Goal: Task Accomplishment & Management: Manage account settings

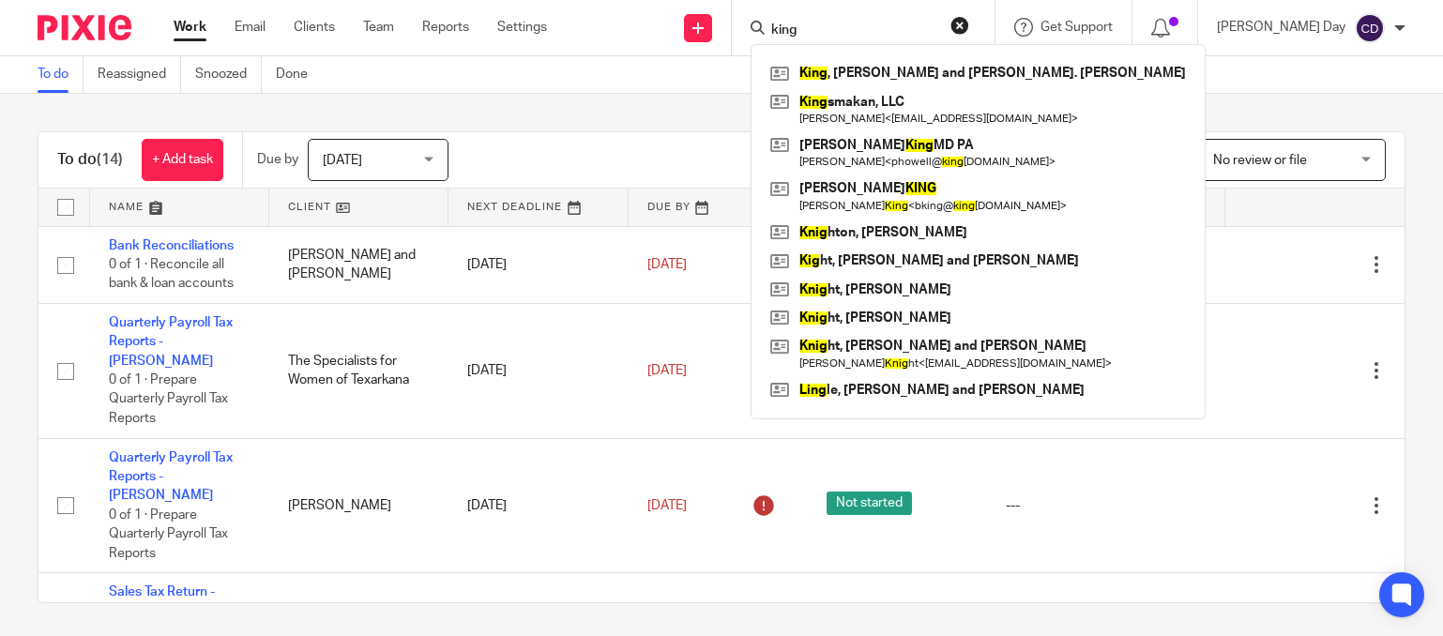
click at [904, 35] on input "king" at bounding box center [853, 31] width 169 height 17
click at [969, 27] on button "reset" at bounding box center [960, 25] width 19 height 19
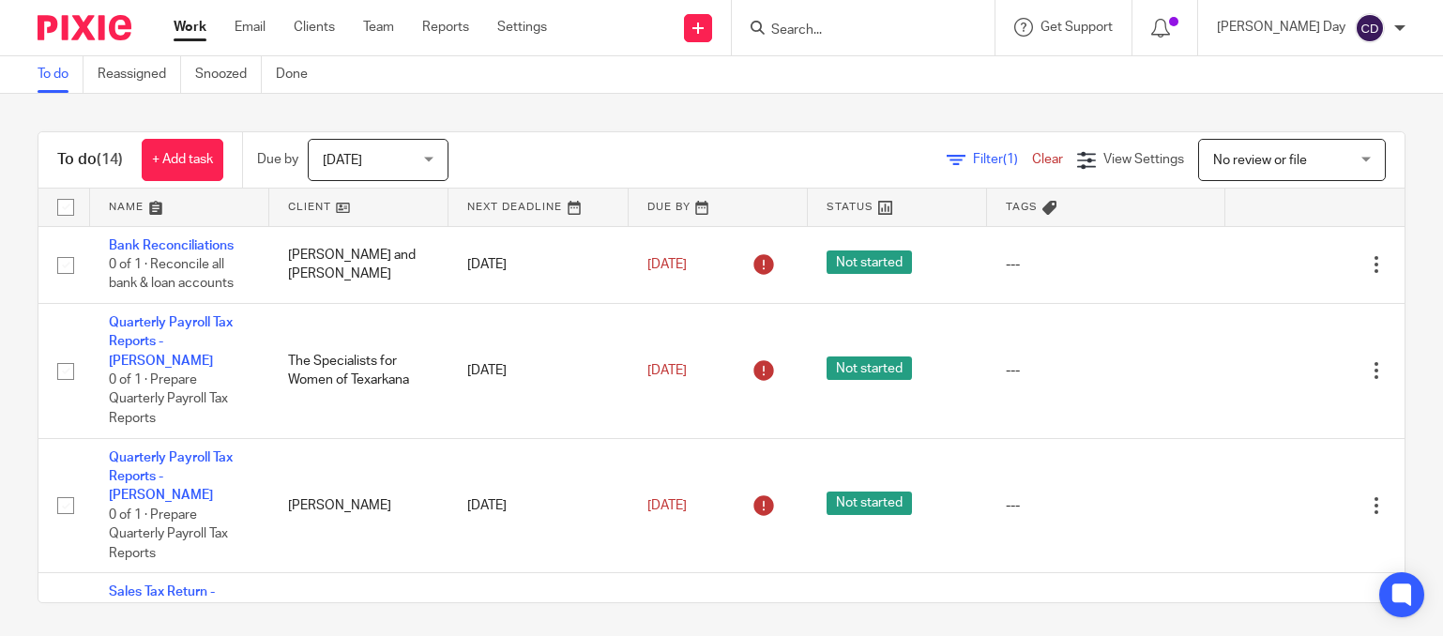
click at [938, 30] on input "Search" at bounding box center [853, 31] width 169 height 17
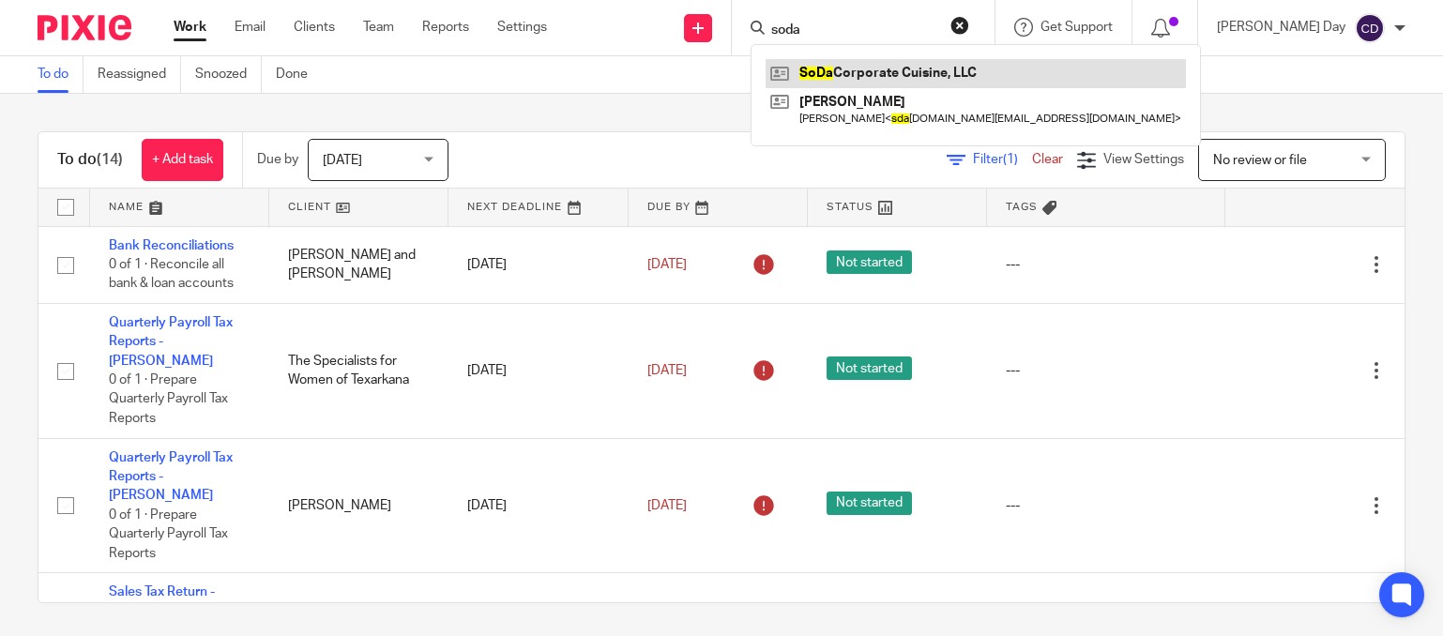
type input "soda"
click at [951, 67] on link at bounding box center [976, 73] width 420 height 28
click at [969, 21] on button "reset" at bounding box center [960, 25] width 19 height 19
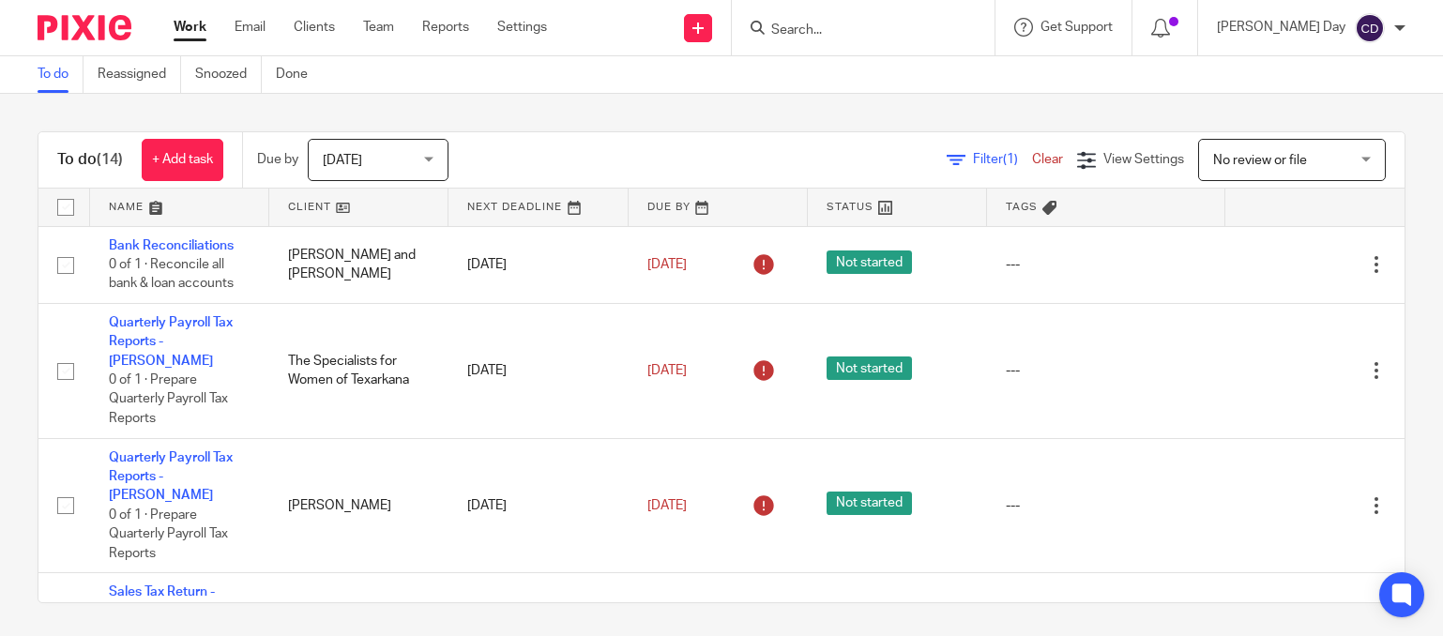
click at [921, 35] on input "Search" at bounding box center [853, 31] width 169 height 17
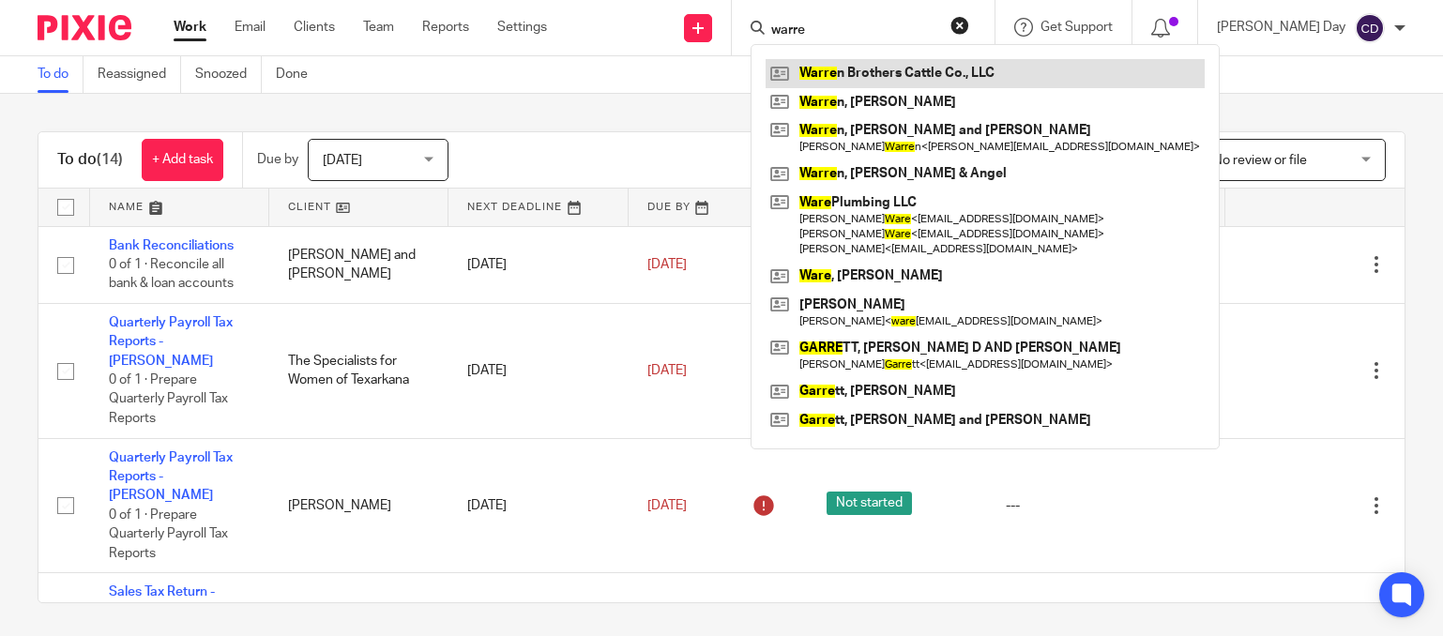
type input "warre"
click at [932, 65] on link at bounding box center [985, 73] width 439 height 28
click at [969, 28] on button "reset" at bounding box center [960, 25] width 19 height 19
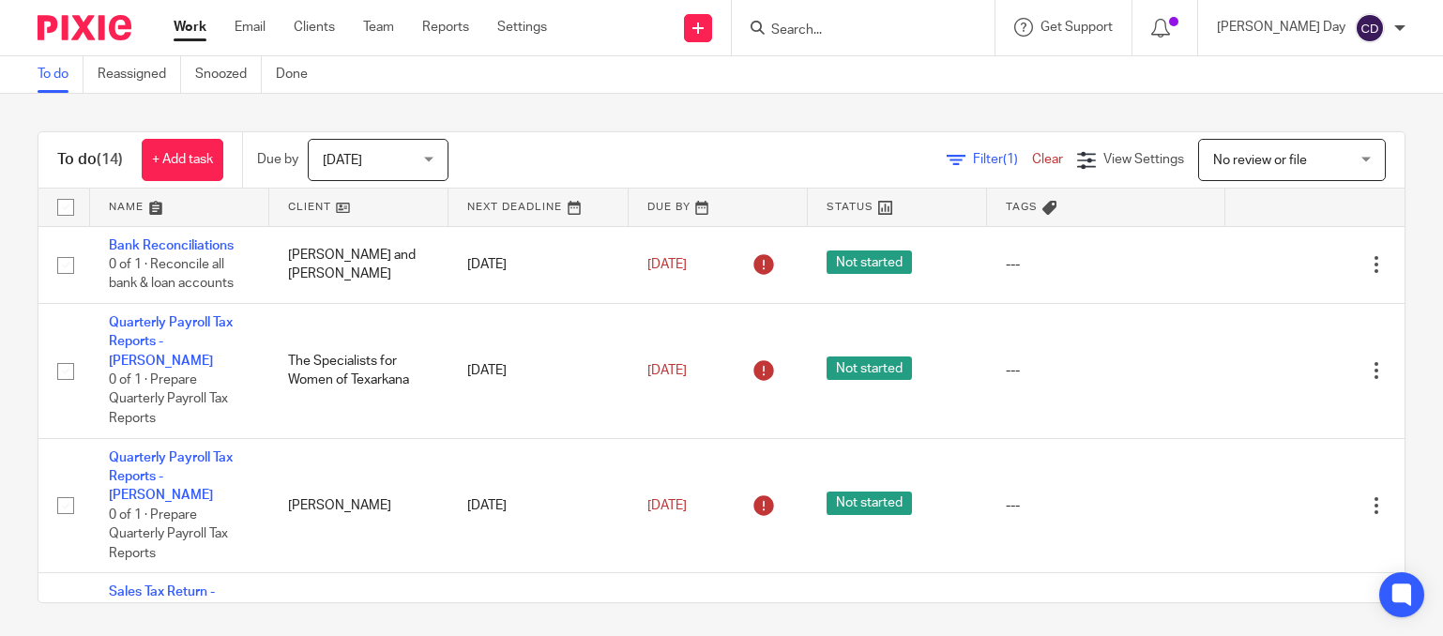
click at [938, 28] on input "Search" at bounding box center [853, 31] width 169 height 17
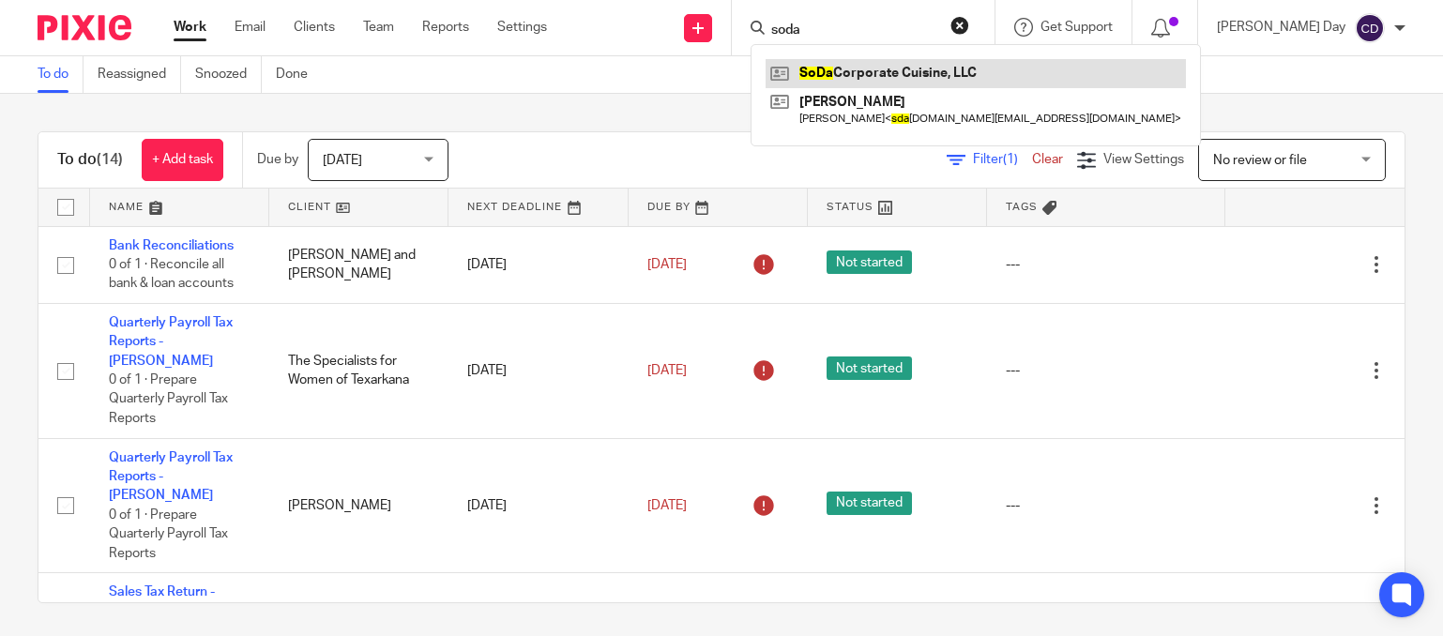
type input "soda"
click at [958, 73] on link at bounding box center [976, 73] width 420 height 28
click at [969, 31] on button "reset" at bounding box center [960, 25] width 19 height 19
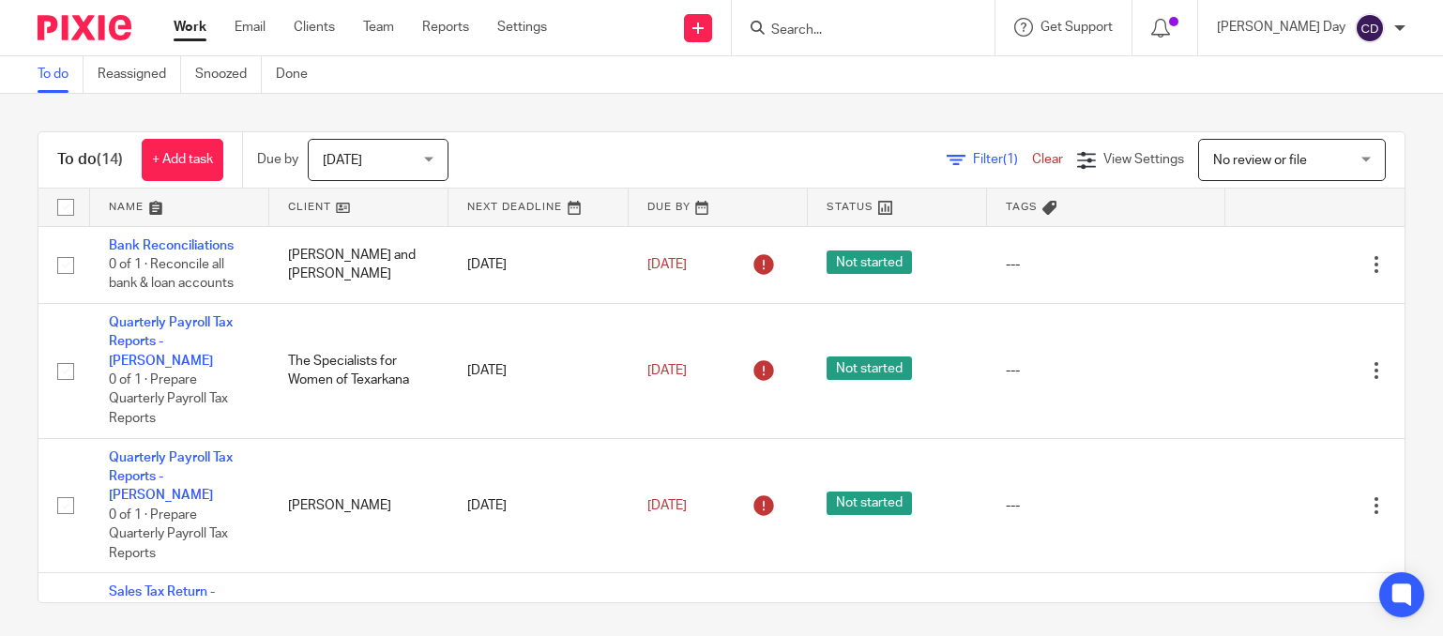
click at [938, 31] on input "Search" at bounding box center [853, 31] width 169 height 17
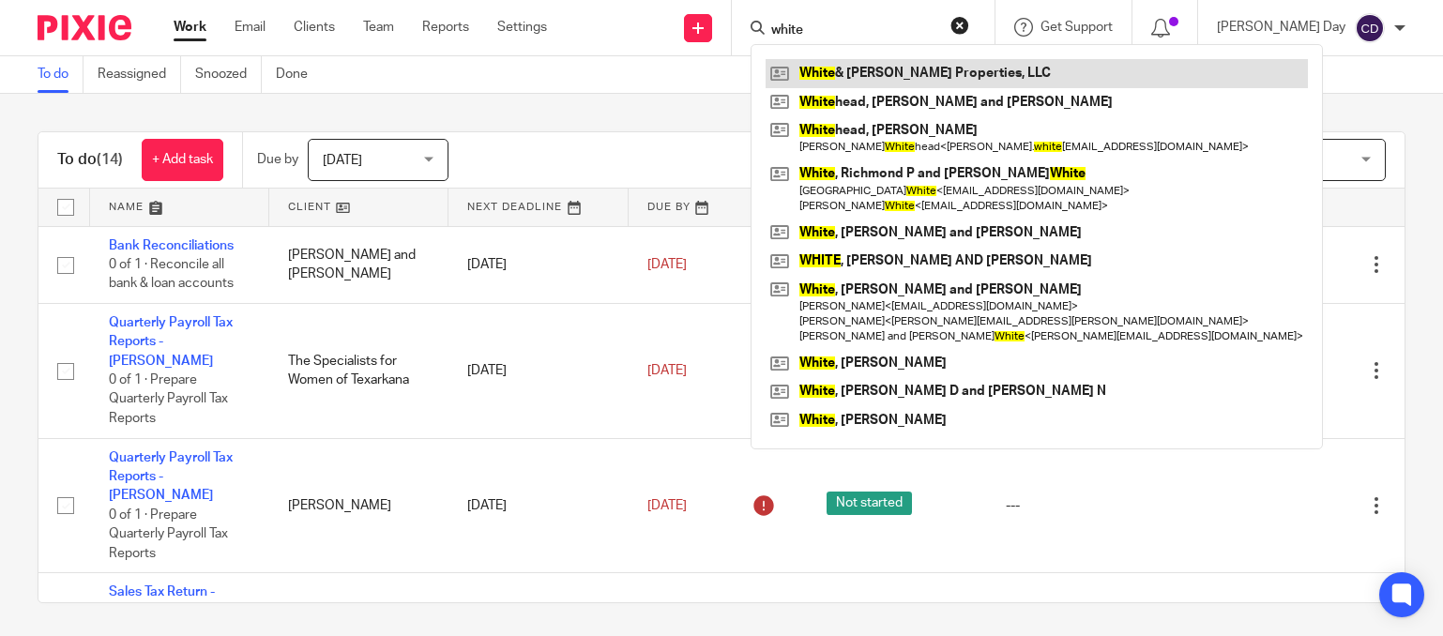
type input "white"
click at [966, 69] on link at bounding box center [1037, 73] width 542 height 28
click at [975, 75] on link at bounding box center [1037, 73] width 542 height 28
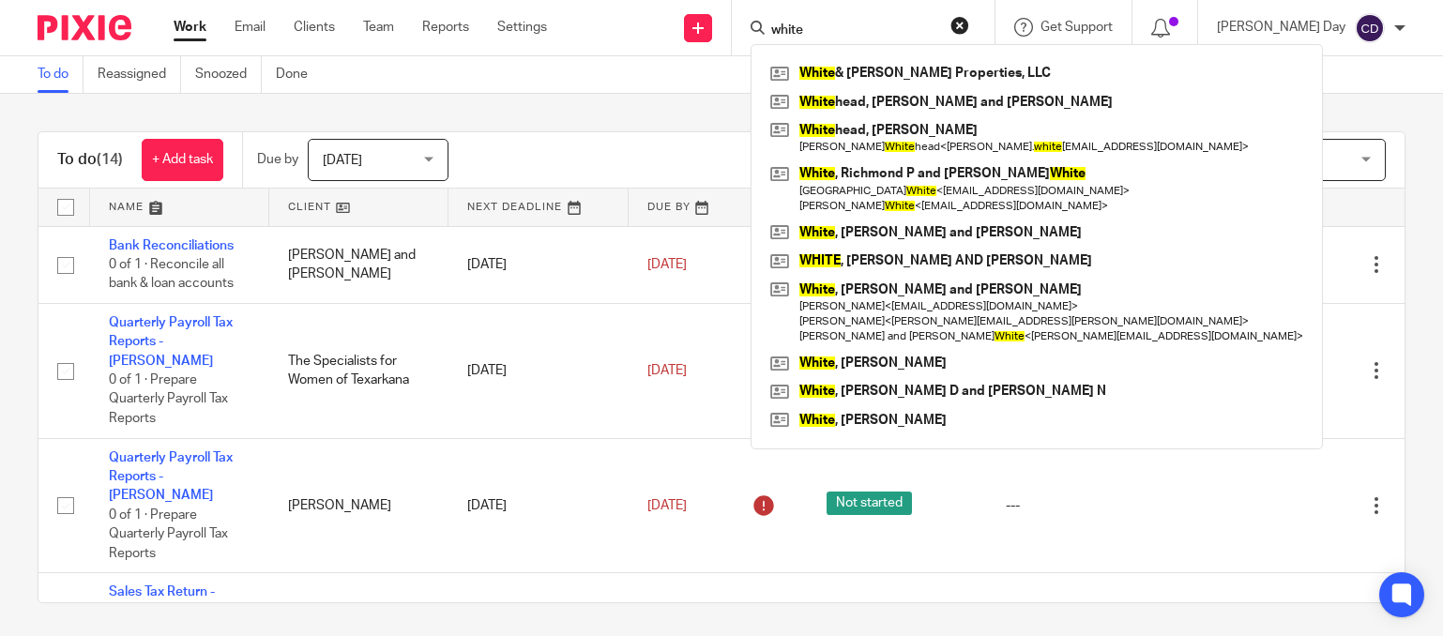
click at [969, 26] on button "reset" at bounding box center [960, 25] width 19 height 19
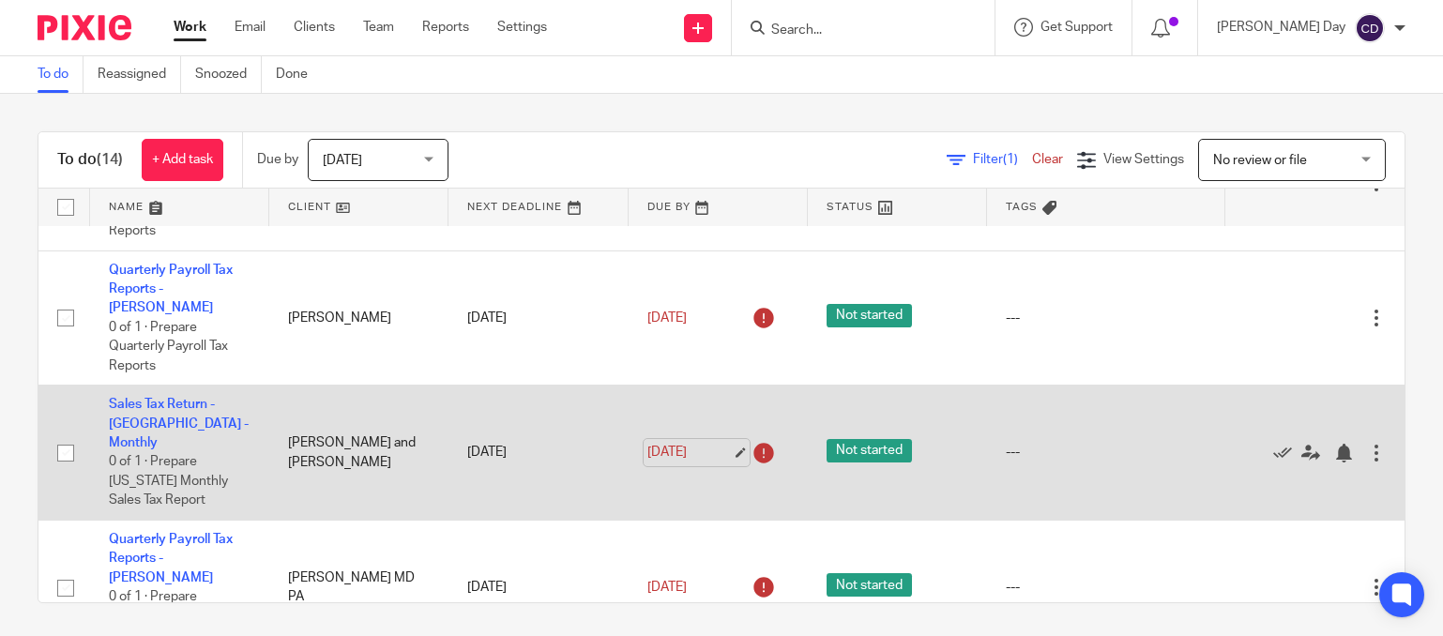
scroll to position [282, 0]
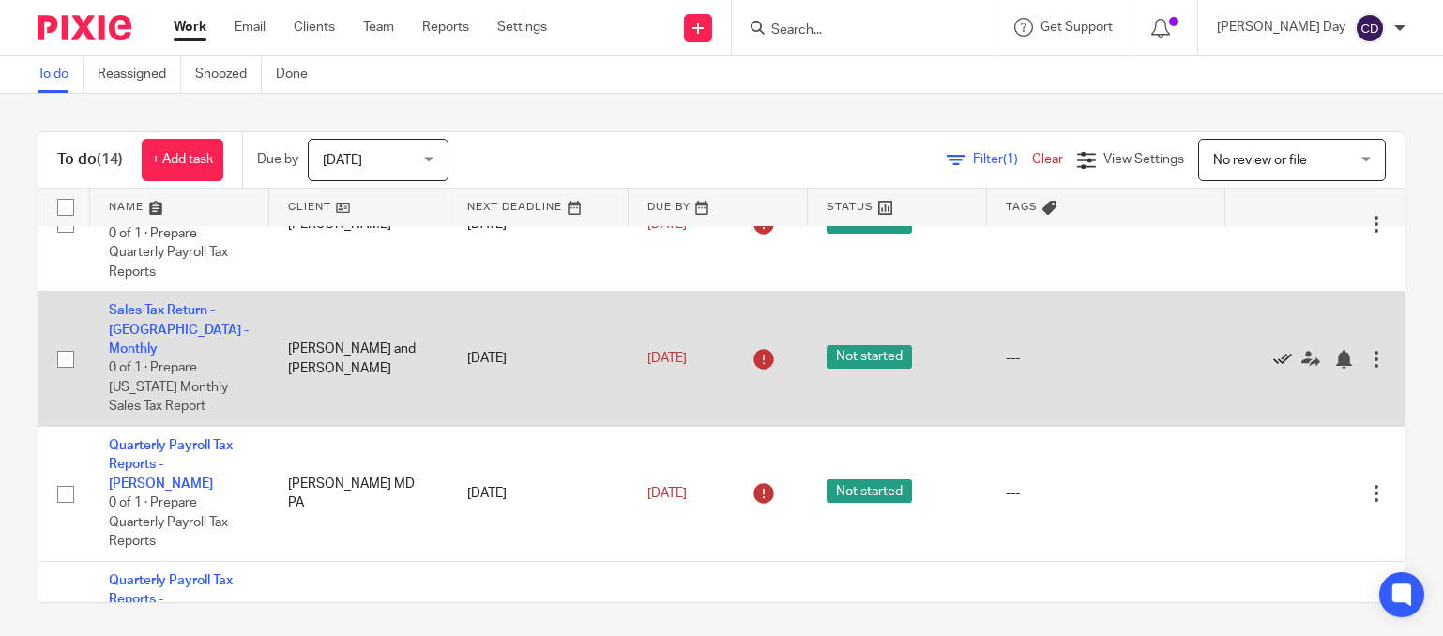
click at [1273, 350] on icon at bounding box center [1282, 359] width 19 height 19
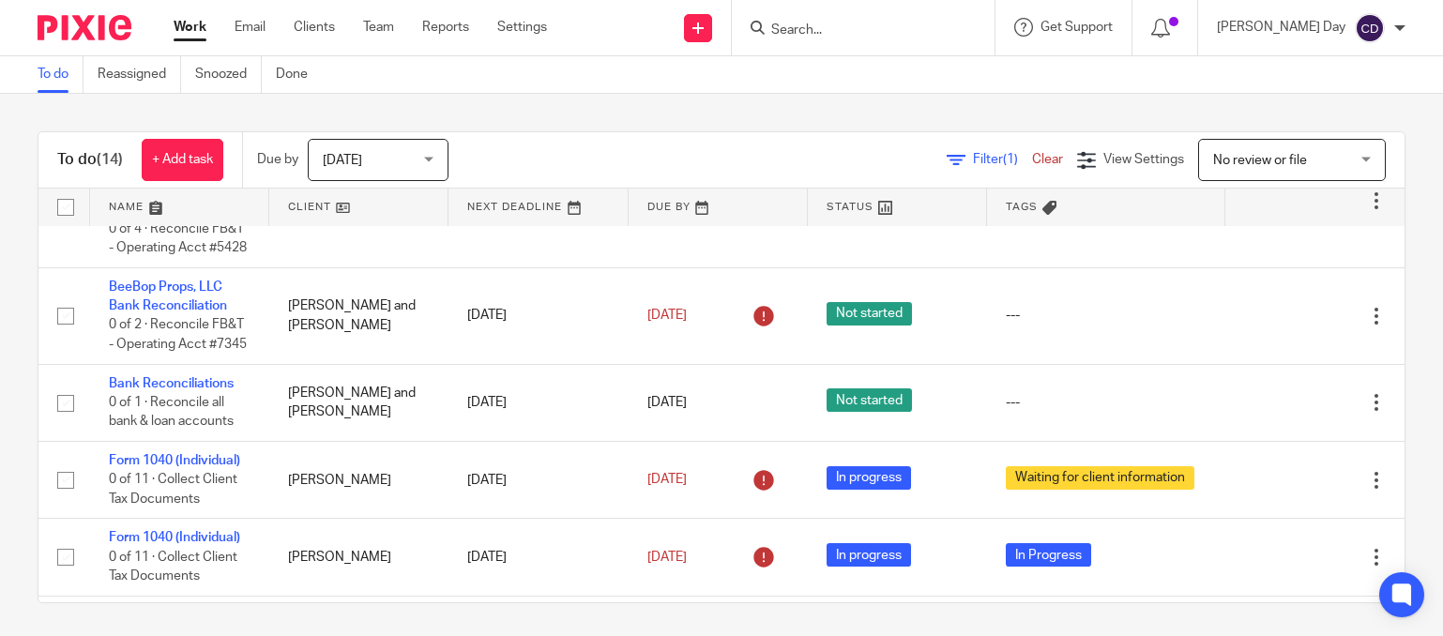
scroll to position [917, 0]
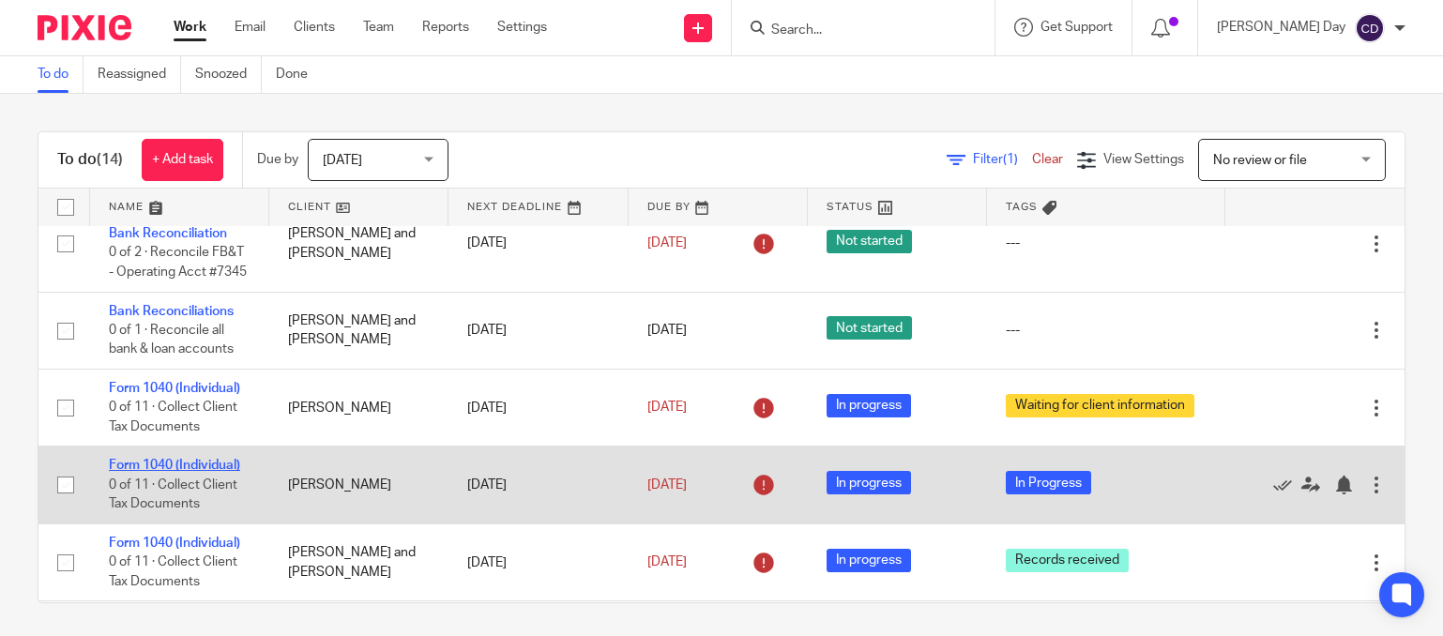
click at [170, 459] on link "Form 1040 (Individual)" at bounding box center [174, 465] width 131 height 13
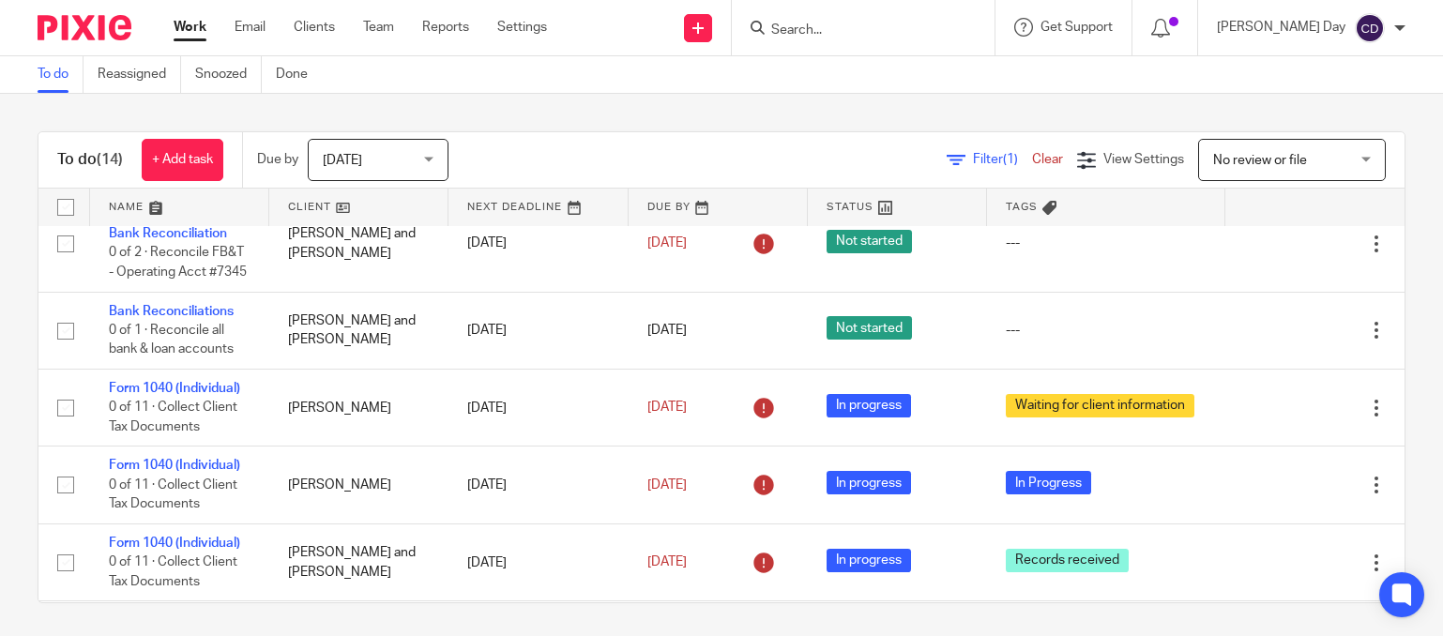
click at [873, 30] on input "Search" at bounding box center [853, 31] width 169 height 17
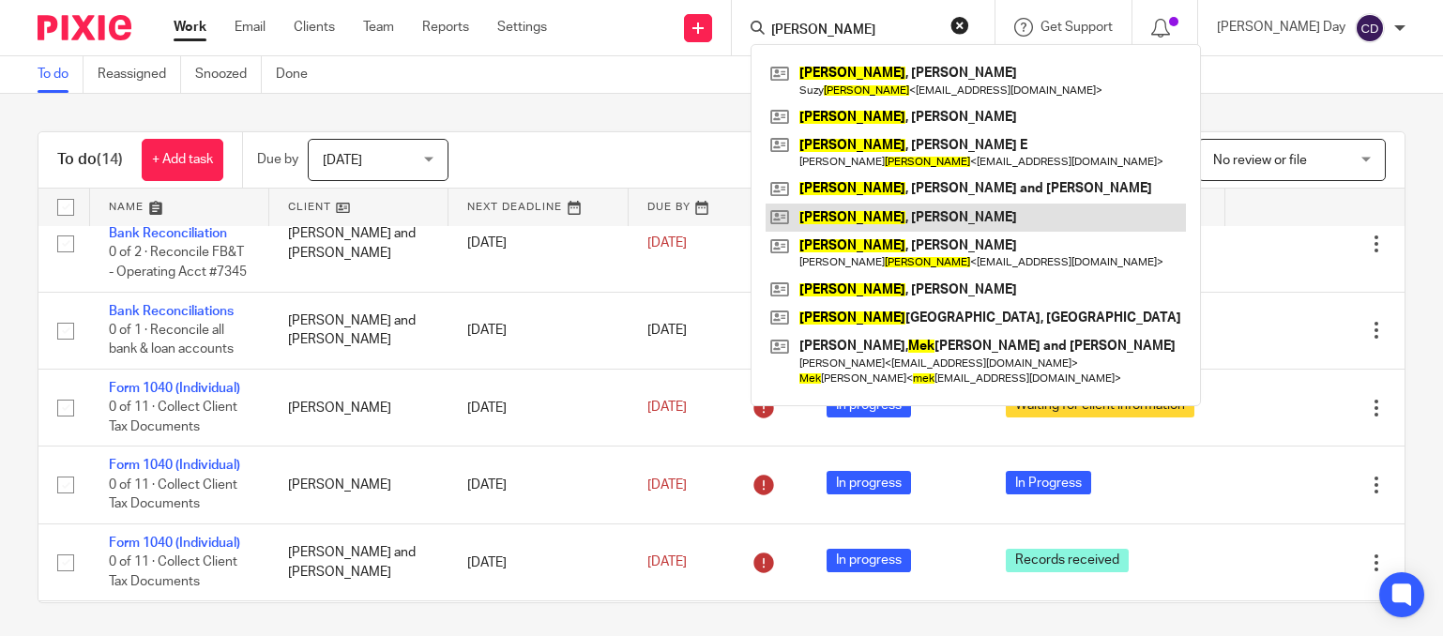
type input "meek"
click at [930, 221] on link at bounding box center [976, 218] width 420 height 28
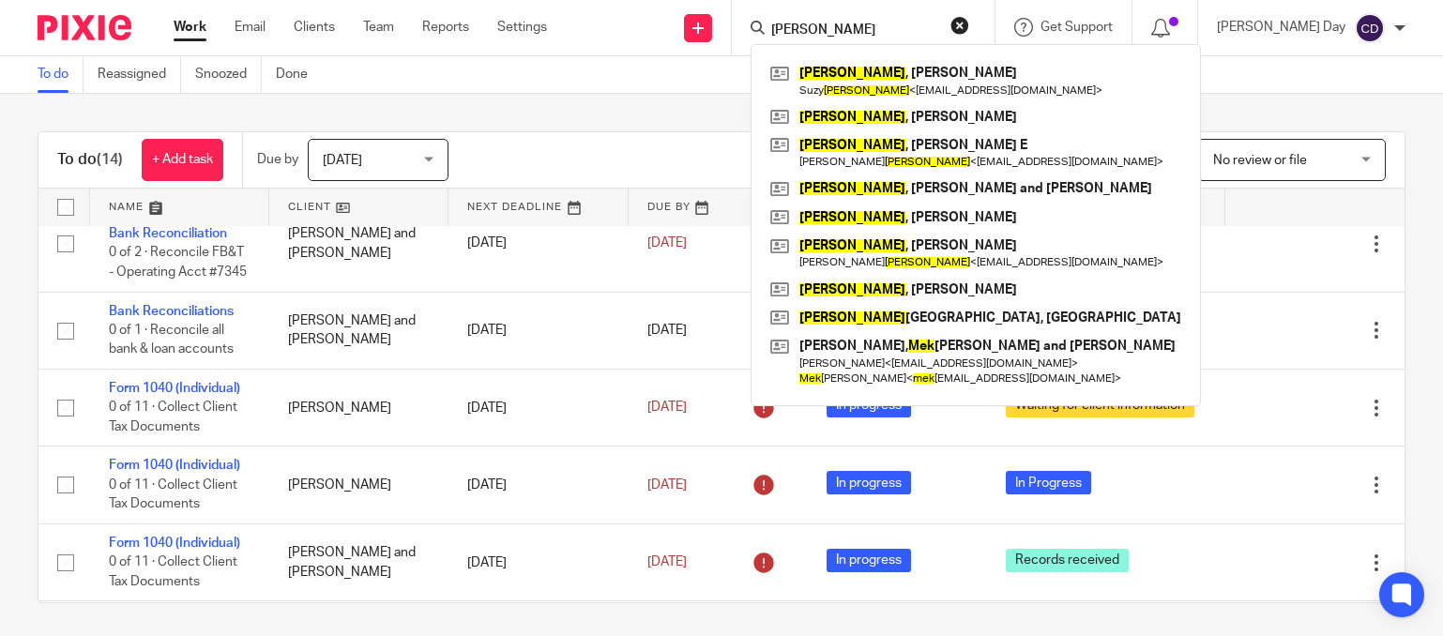
click at [969, 29] on button "reset" at bounding box center [960, 25] width 19 height 19
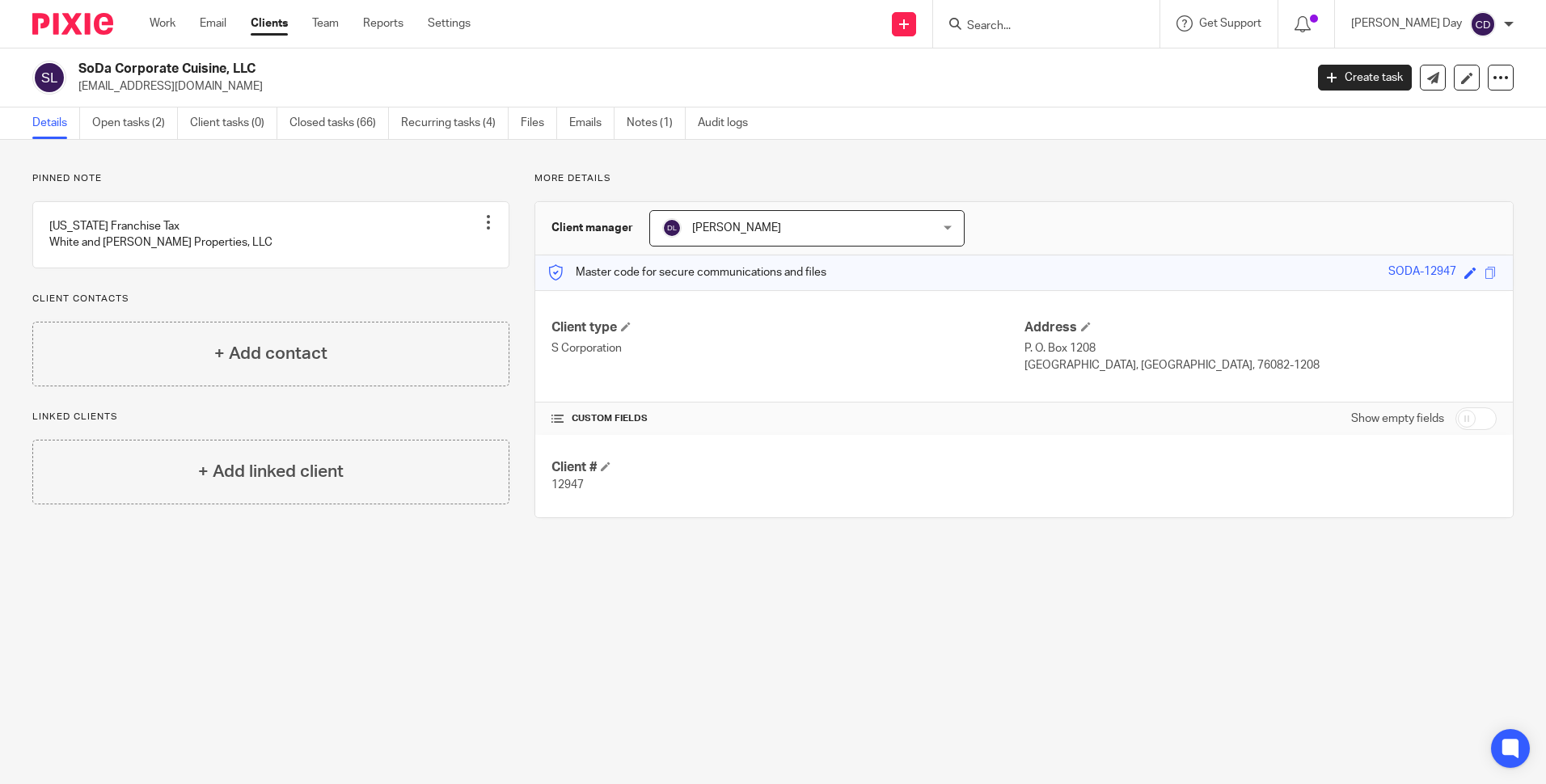
click at [1456, 421] on input "checkbox" at bounding box center [1476, 419] width 41 height 22
checkbox input "true"
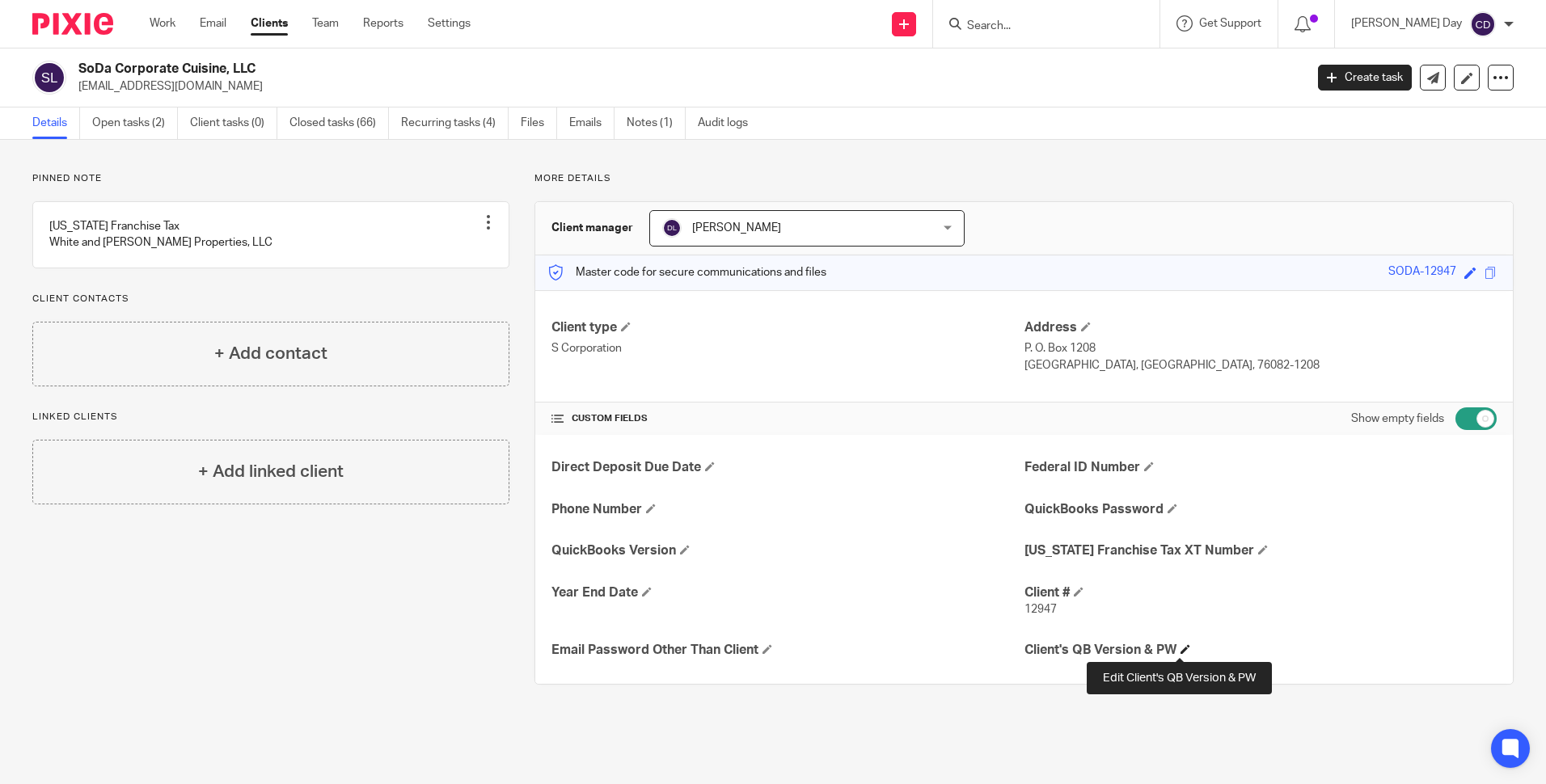
click at [1181, 652] on span at bounding box center [1185, 649] width 9 height 9
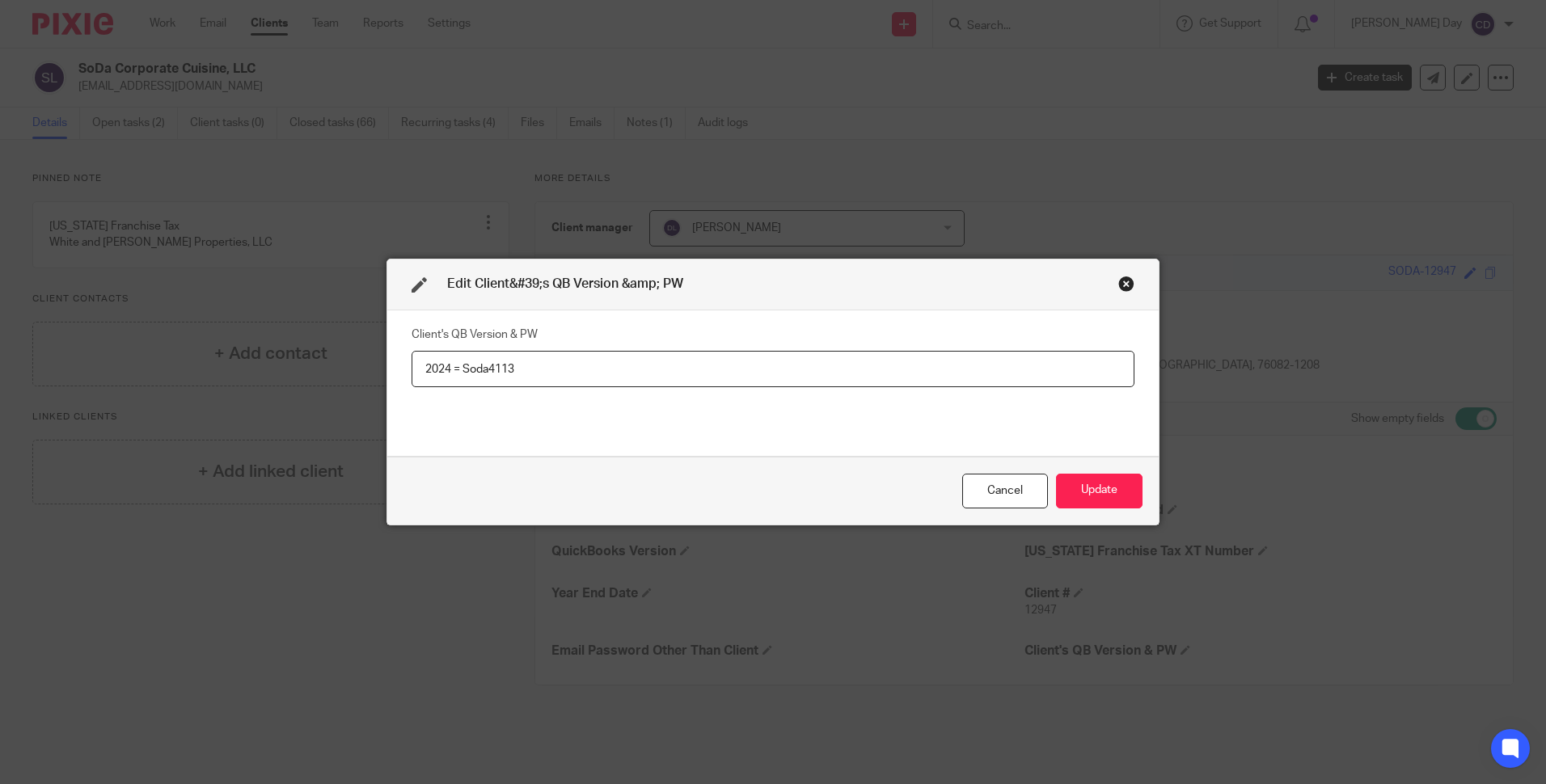
type input "2024 = Soda4113"
click at [1088, 492] on button "Update" at bounding box center [1100, 491] width 86 height 34
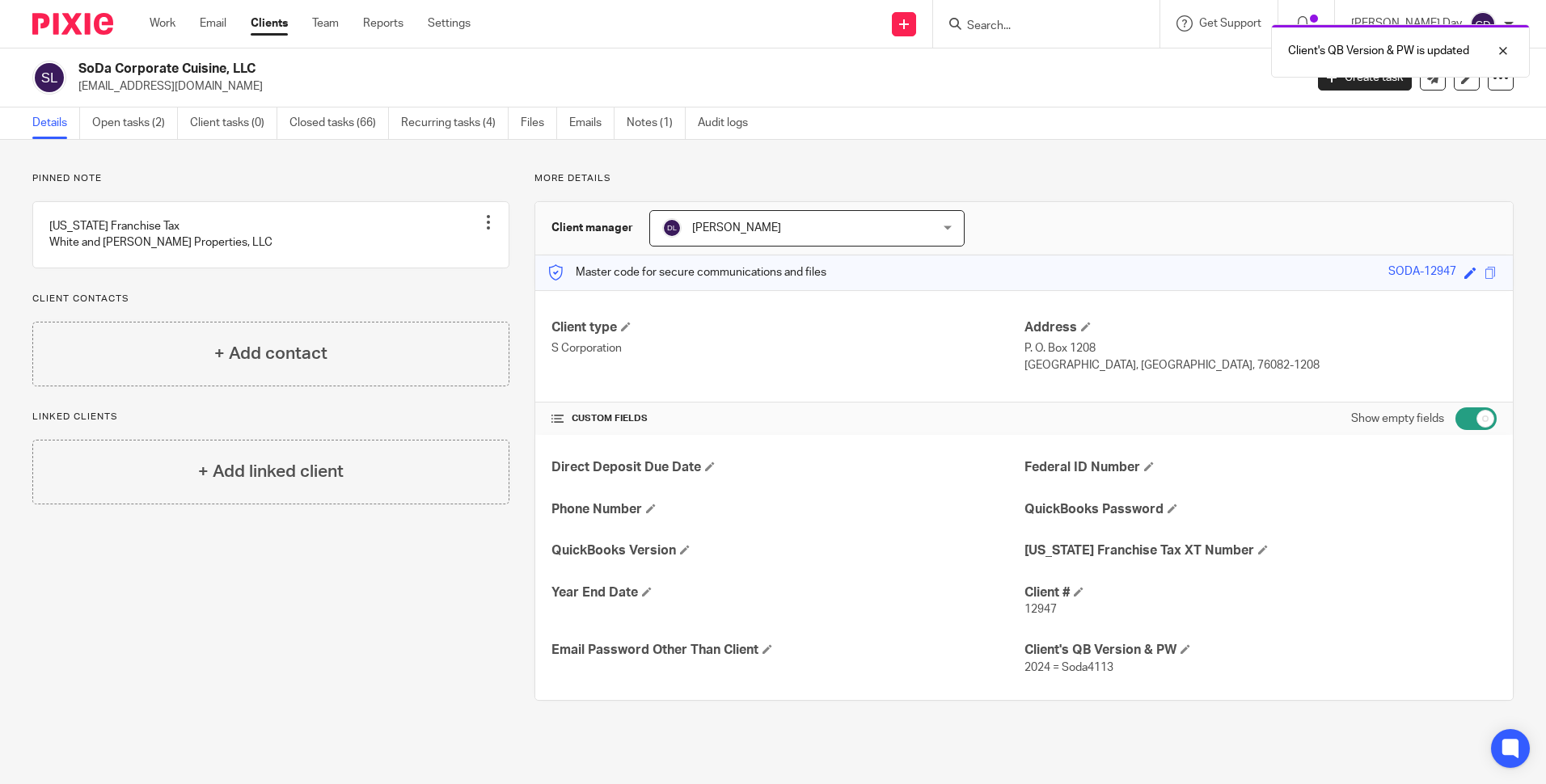
click at [1465, 414] on input "checkbox" at bounding box center [1476, 419] width 41 height 22
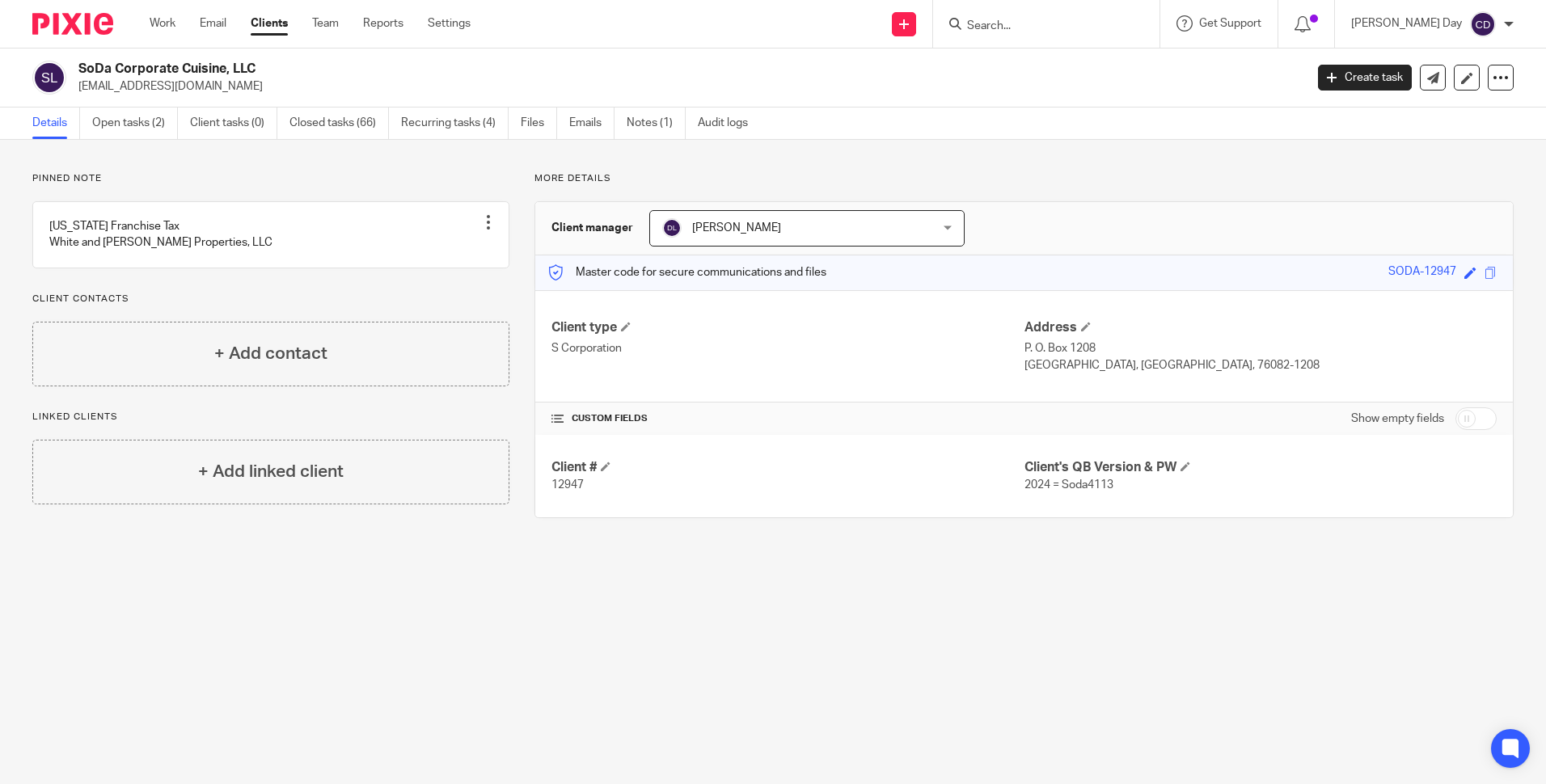
click at [1456, 414] on input "checkbox" at bounding box center [1476, 419] width 41 height 22
checkbox input "true"
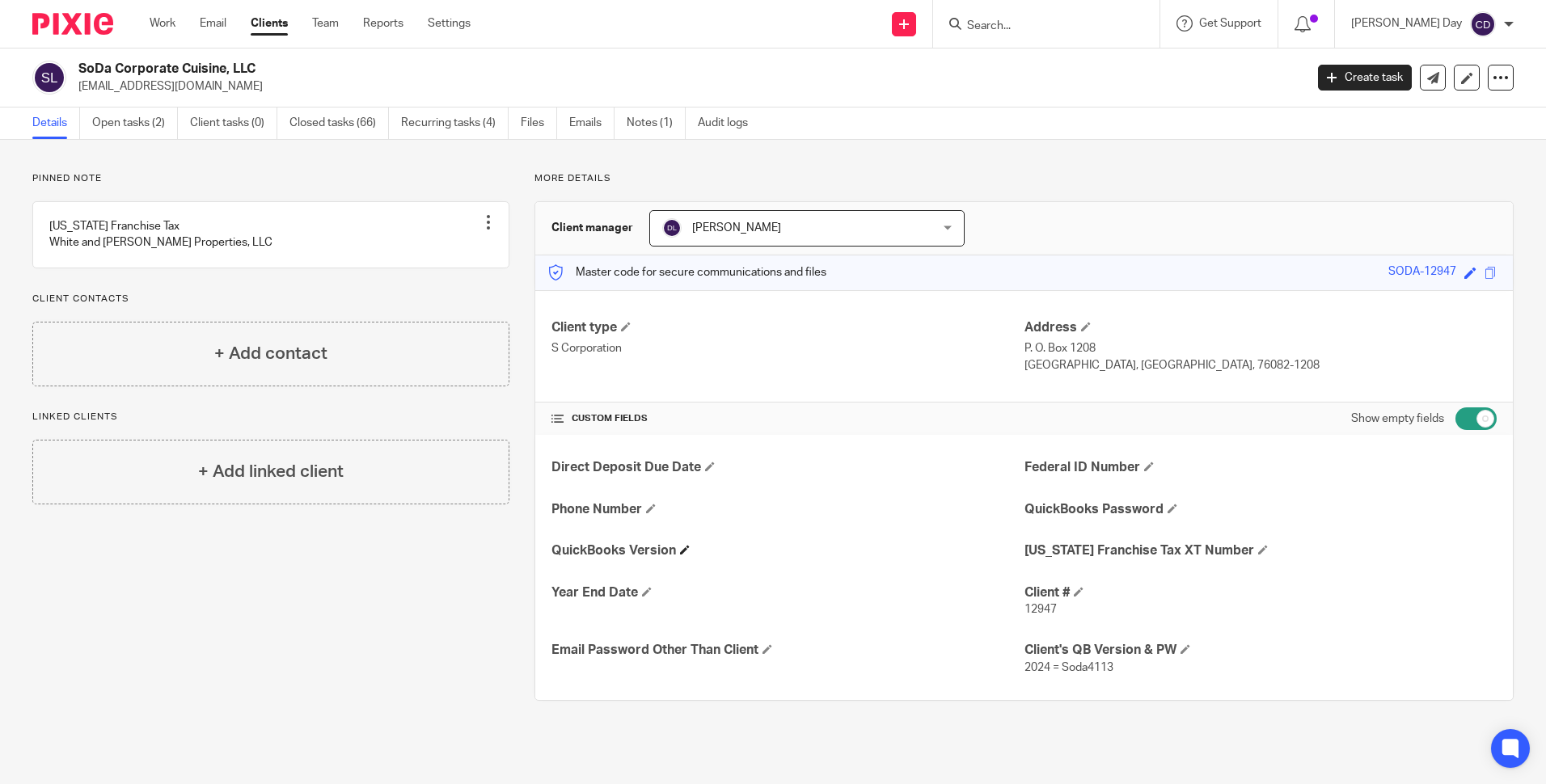
click at [674, 546] on h4 "QuickBooks Version" at bounding box center [788, 551] width 472 height 17
click at [676, 546] on h4 "QuickBooks Version" at bounding box center [788, 551] width 472 height 17
click at [681, 551] on span at bounding box center [684, 549] width 9 height 9
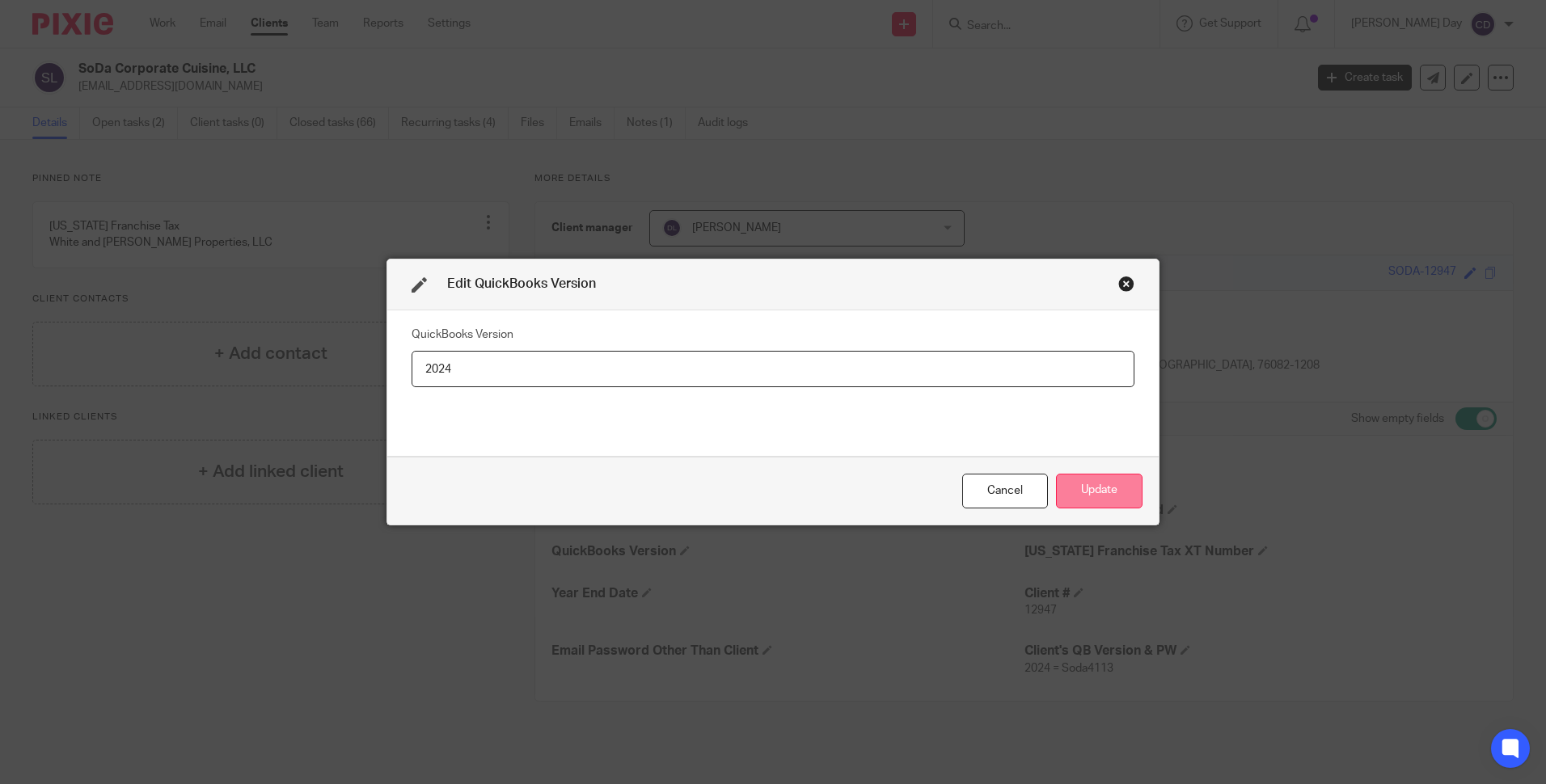
type input "2024"
click at [1089, 488] on button "Update" at bounding box center [1100, 491] width 86 height 34
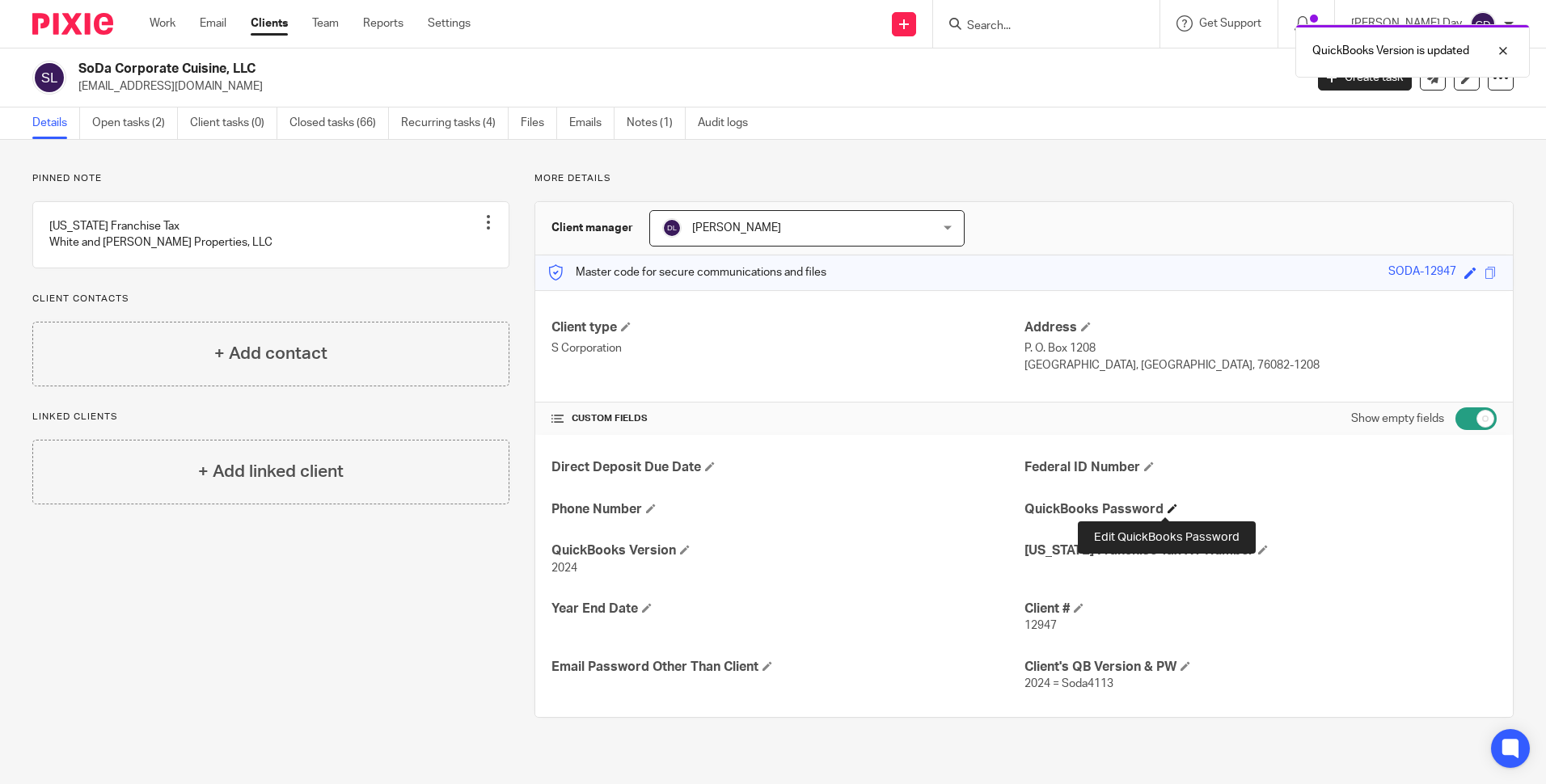
click at [1169, 509] on span at bounding box center [1172, 508] width 9 height 9
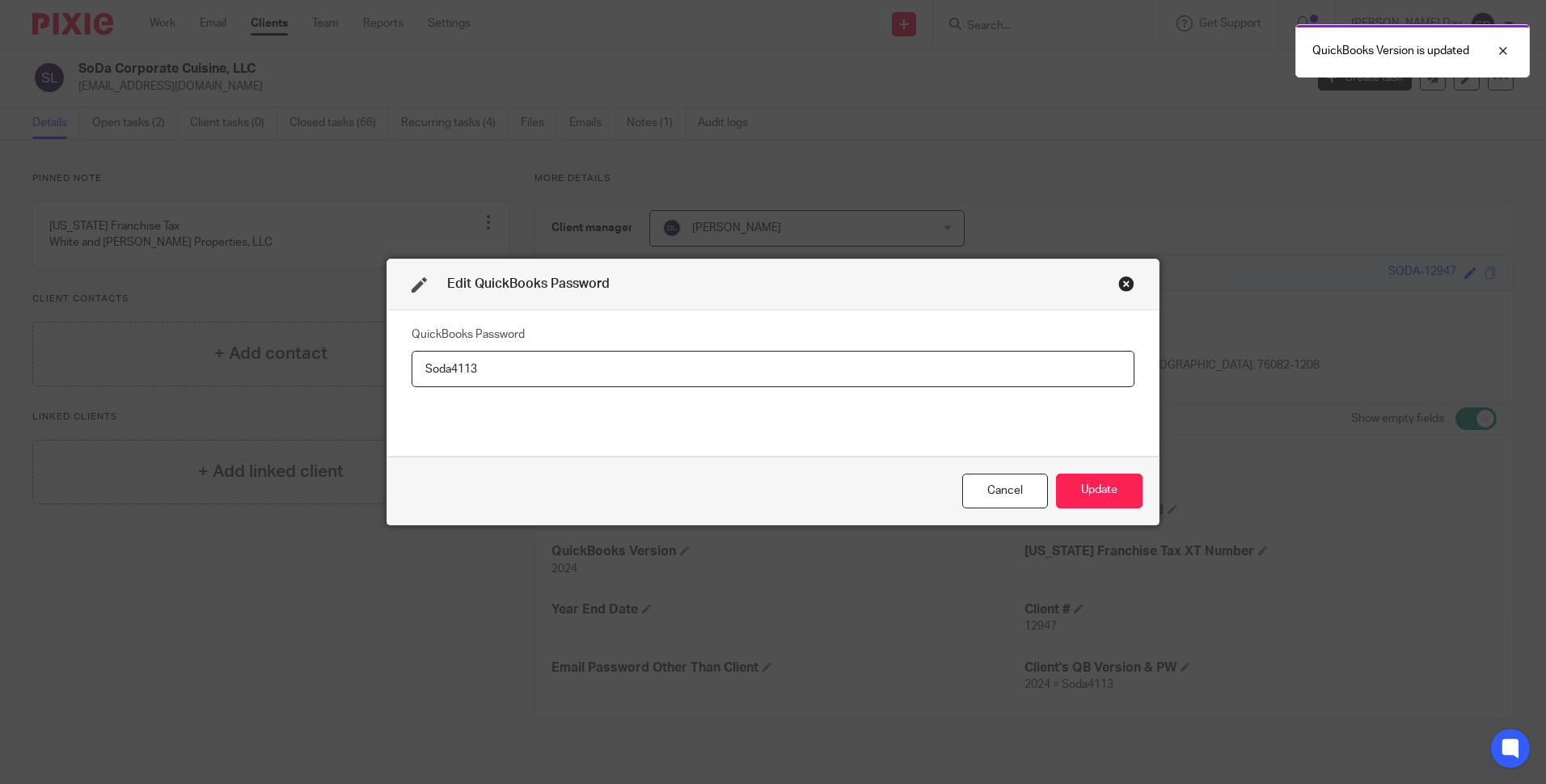
type input "Soda4113"
click at [1139, 493] on div "Cancel Update" at bounding box center [772, 490] width 771 height 68
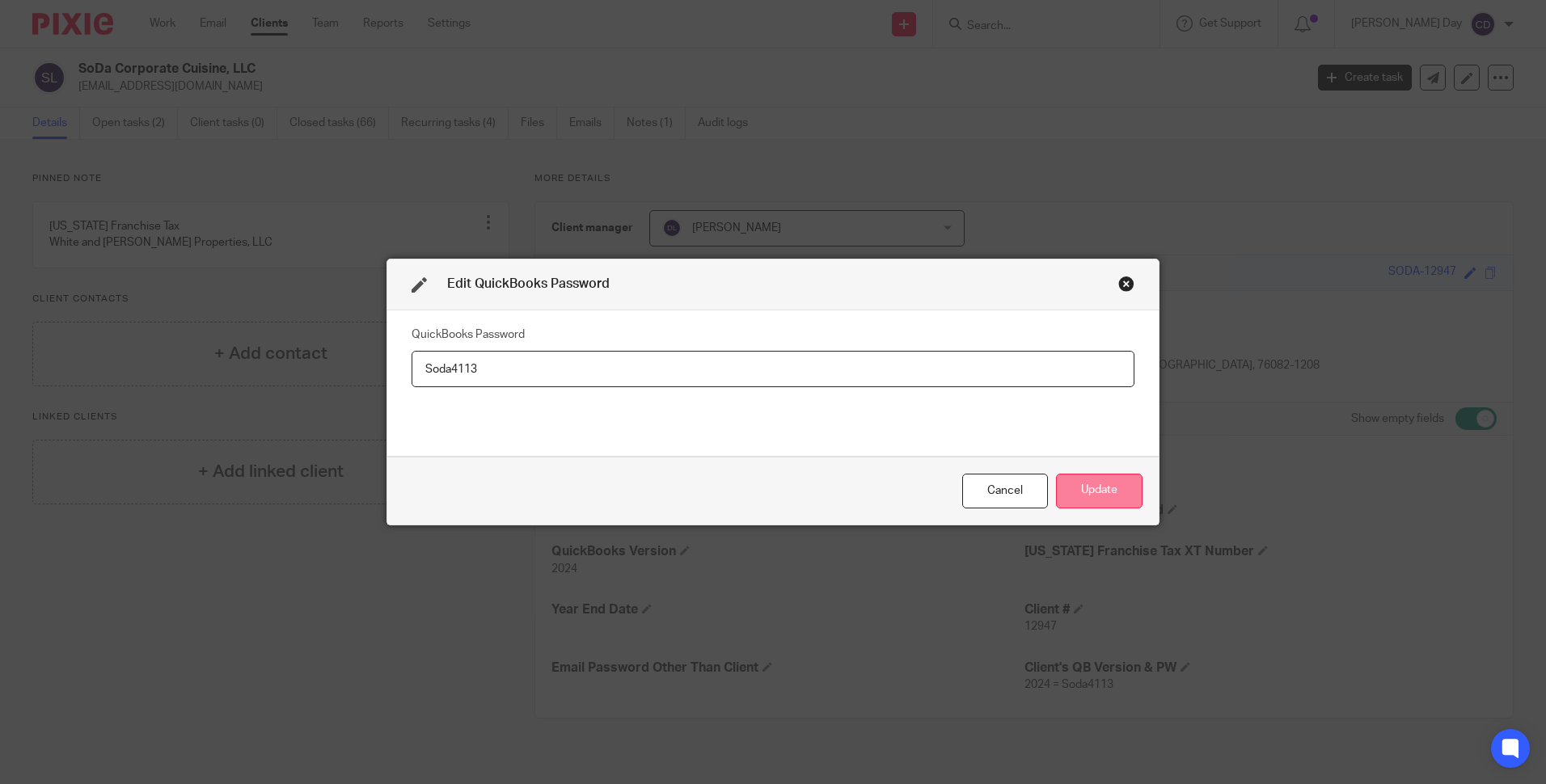
click at [1108, 498] on button "Update" at bounding box center [1100, 491] width 86 height 34
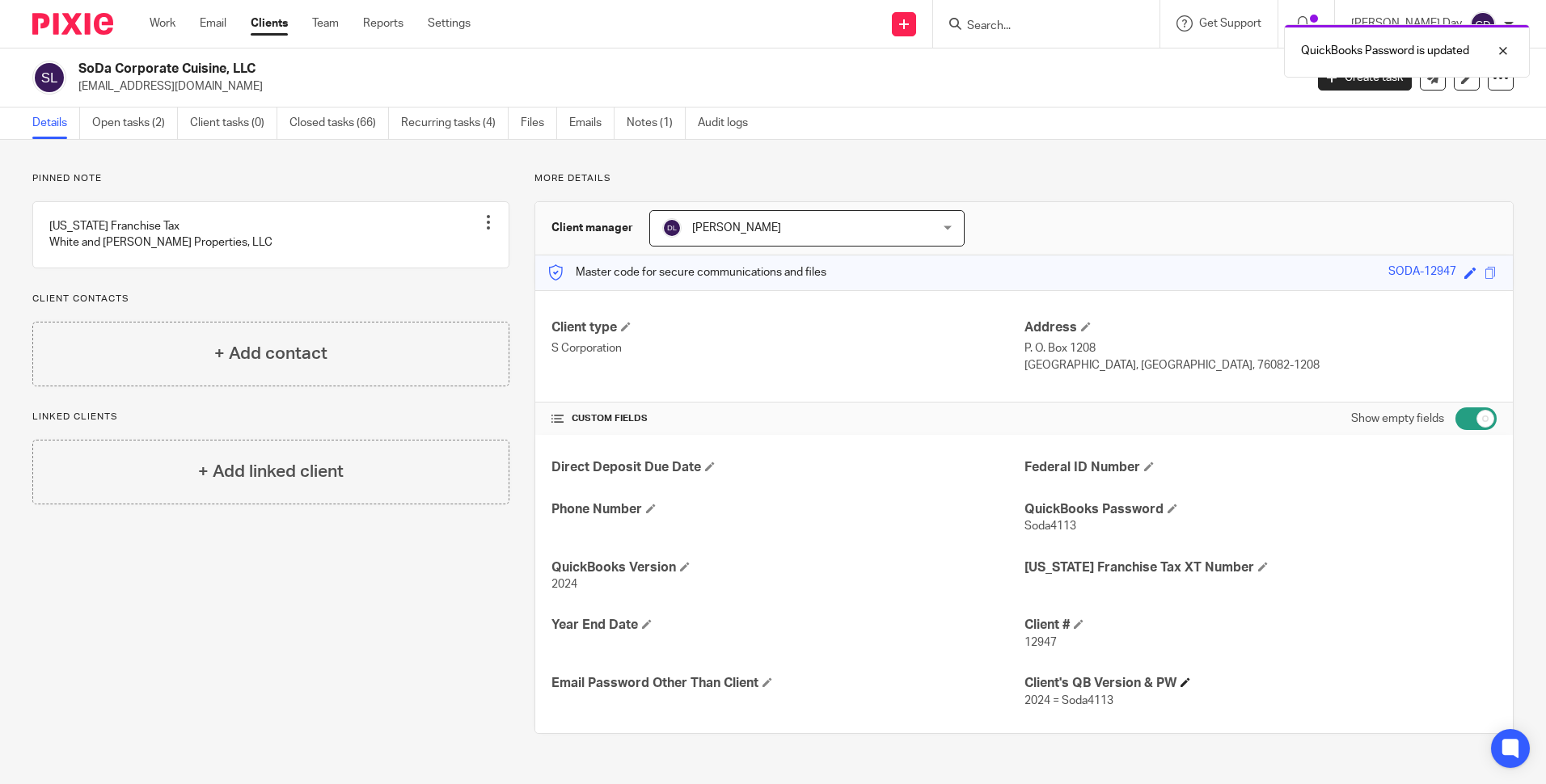
click at [1180, 689] on h4 "Client's QB Version & PW" at bounding box center [1261, 684] width 472 height 17
click at [1181, 684] on span at bounding box center [1185, 681] width 9 height 9
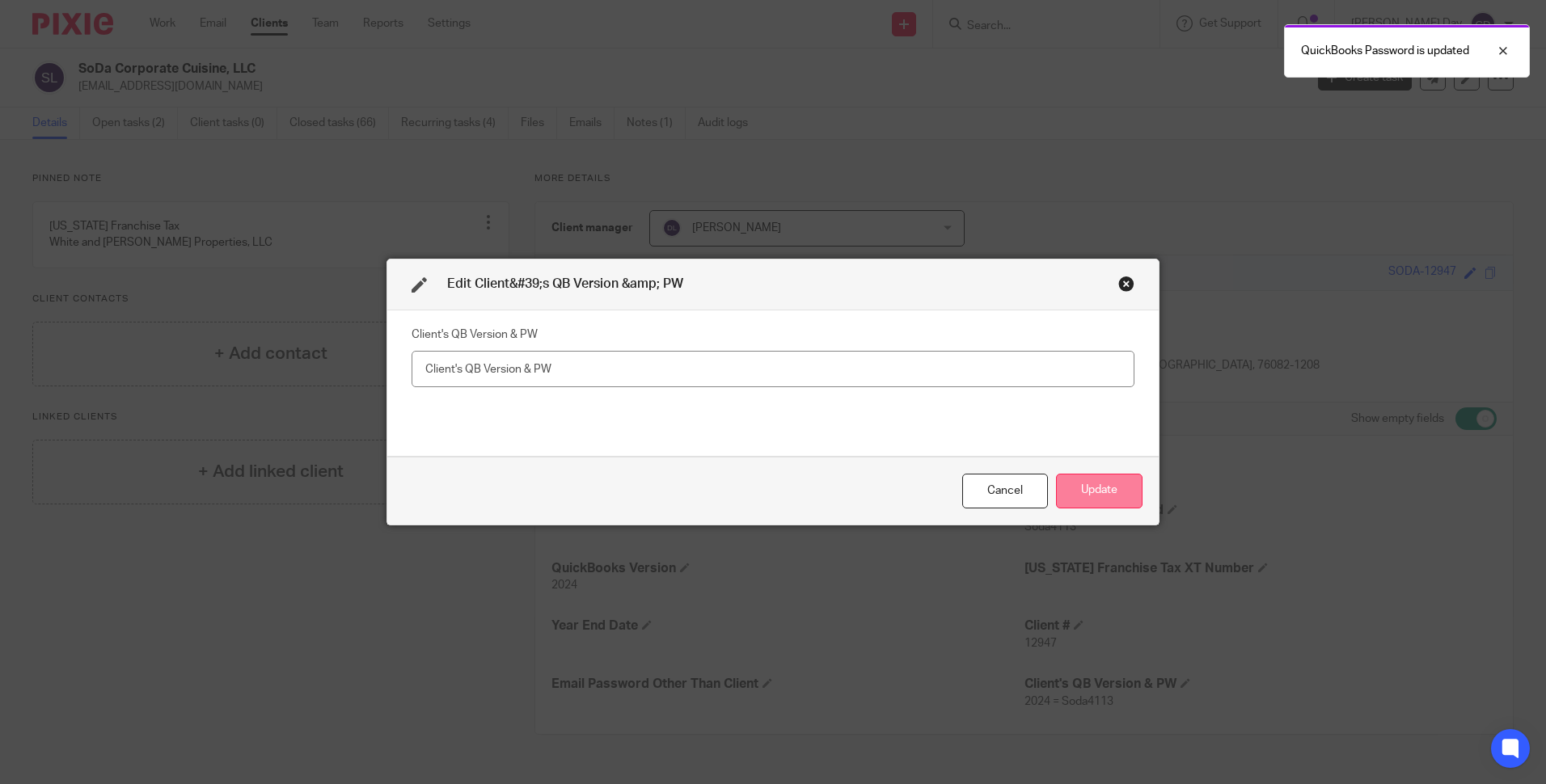
click at [1071, 486] on button "Update" at bounding box center [1100, 491] width 86 height 34
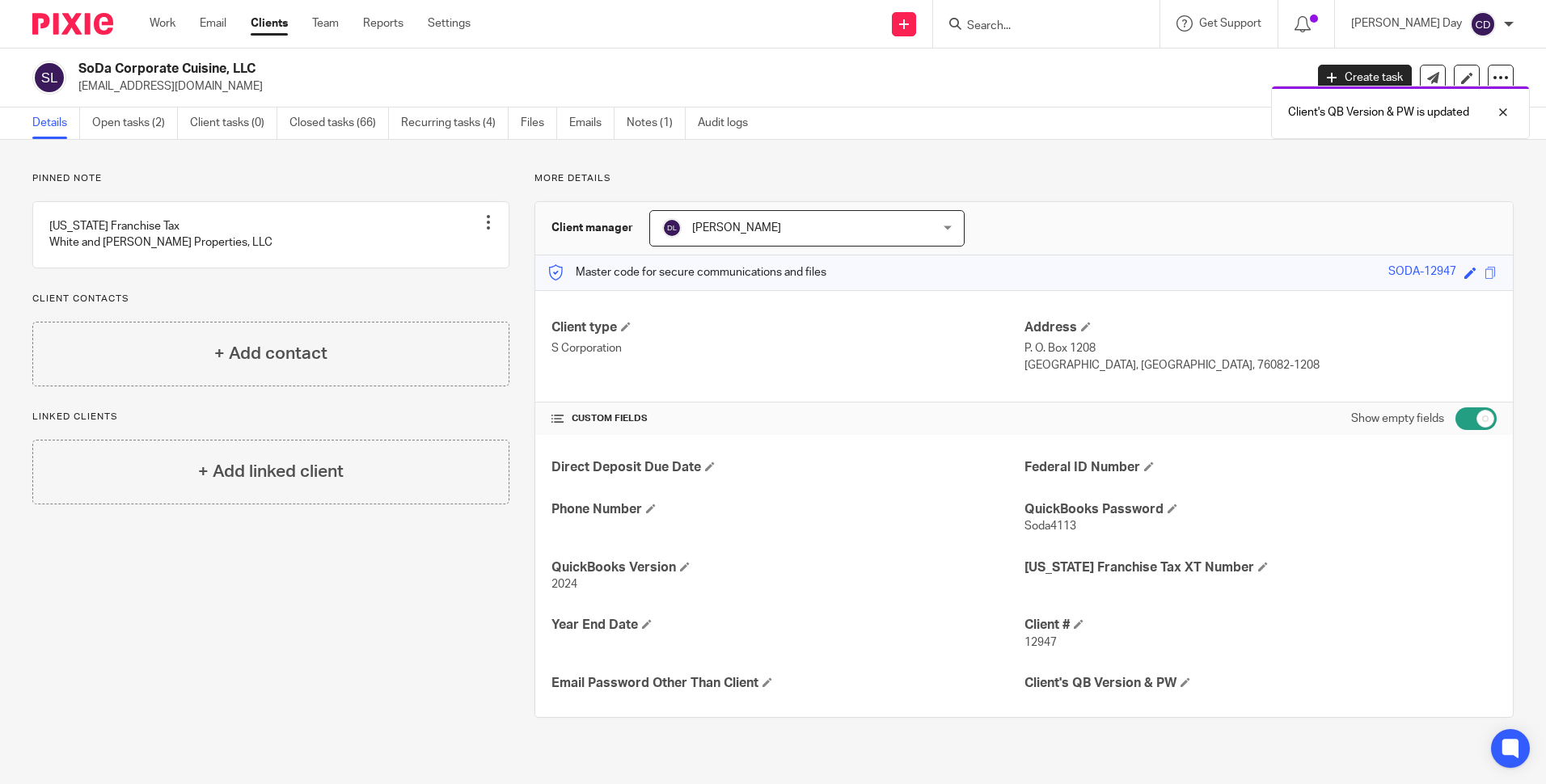
click at [1472, 418] on input "checkbox" at bounding box center [1476, 419] width 41 height 22
checkbox input "false"
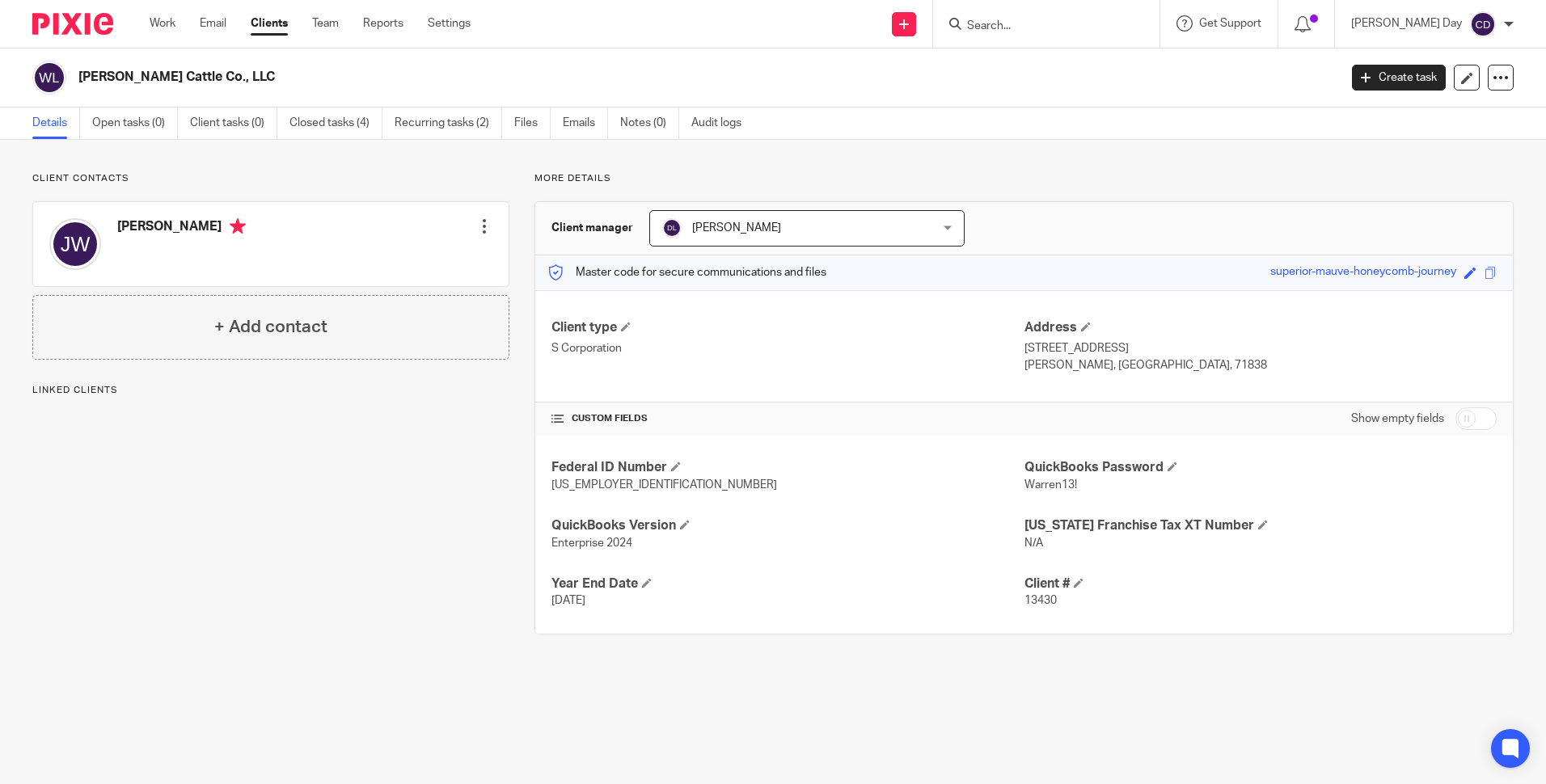
click at [1462, 420] on input "checkbox" at bounding box center [1476, 419] width 41 height 22
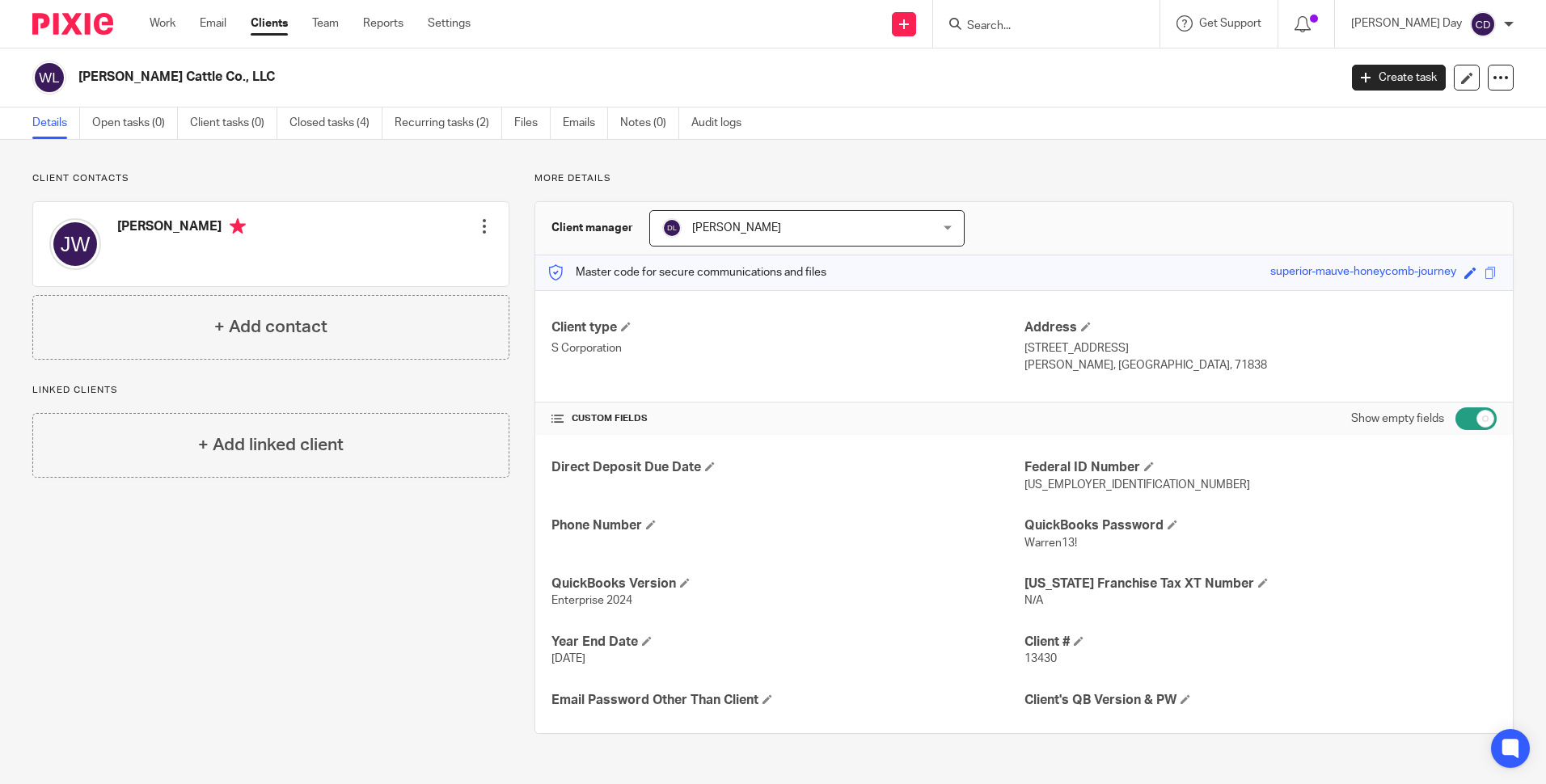
click at [1462, 420] on input "checkbox" at bounding box center [1476, 419] width 41 height 22
checkbox input "false"
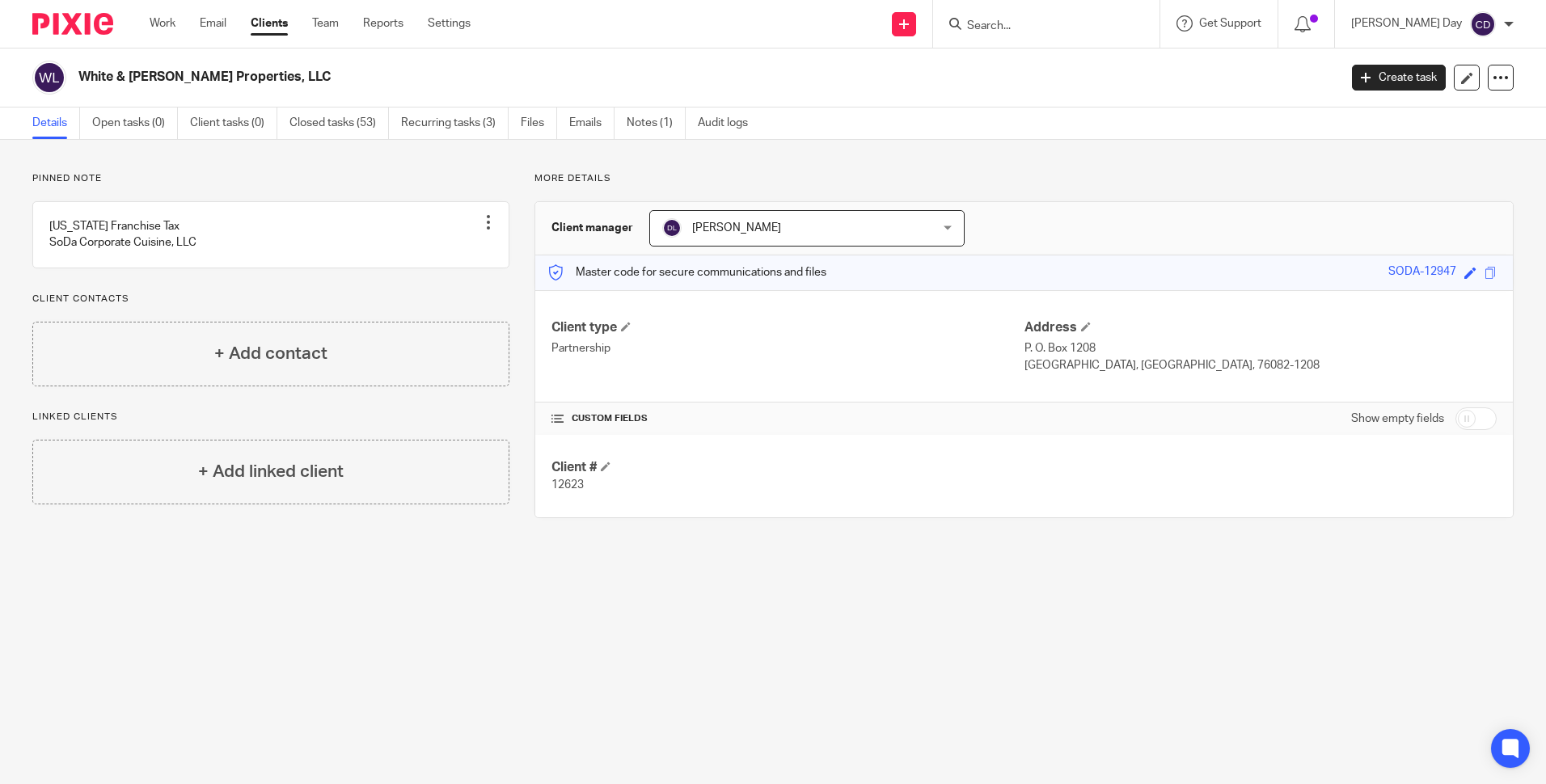
click at [1463, 423] on input "checkbox" at bounding box center [1476, 419] width 41 height 22
checkbox input "true"
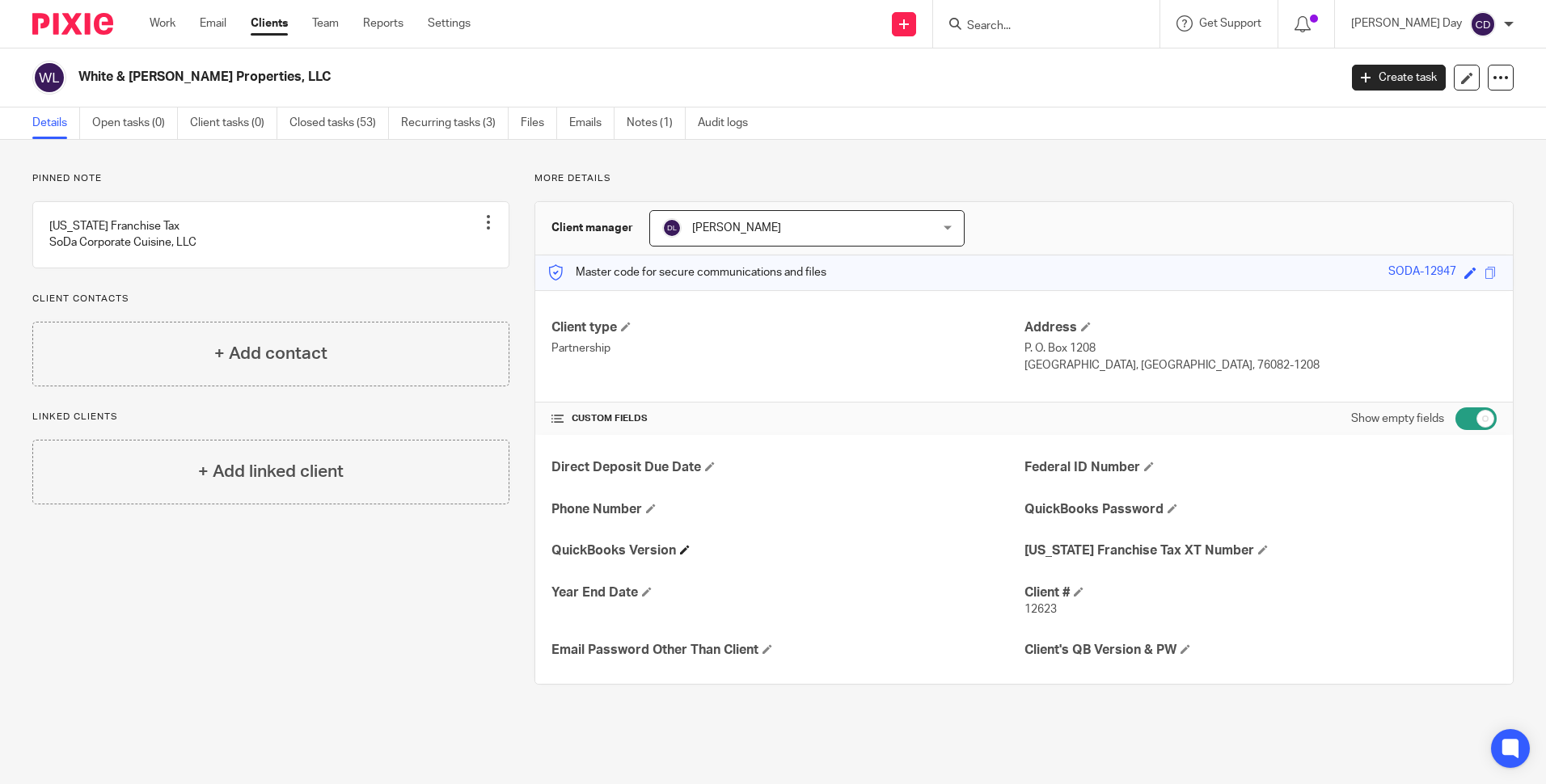
click at [675, 551] on h4 "QuickBooks Version" at bounding box center [788, 551] width 472 height 17
click at [682, 552] on span at bounding box center [684, 549] width 9 height 9
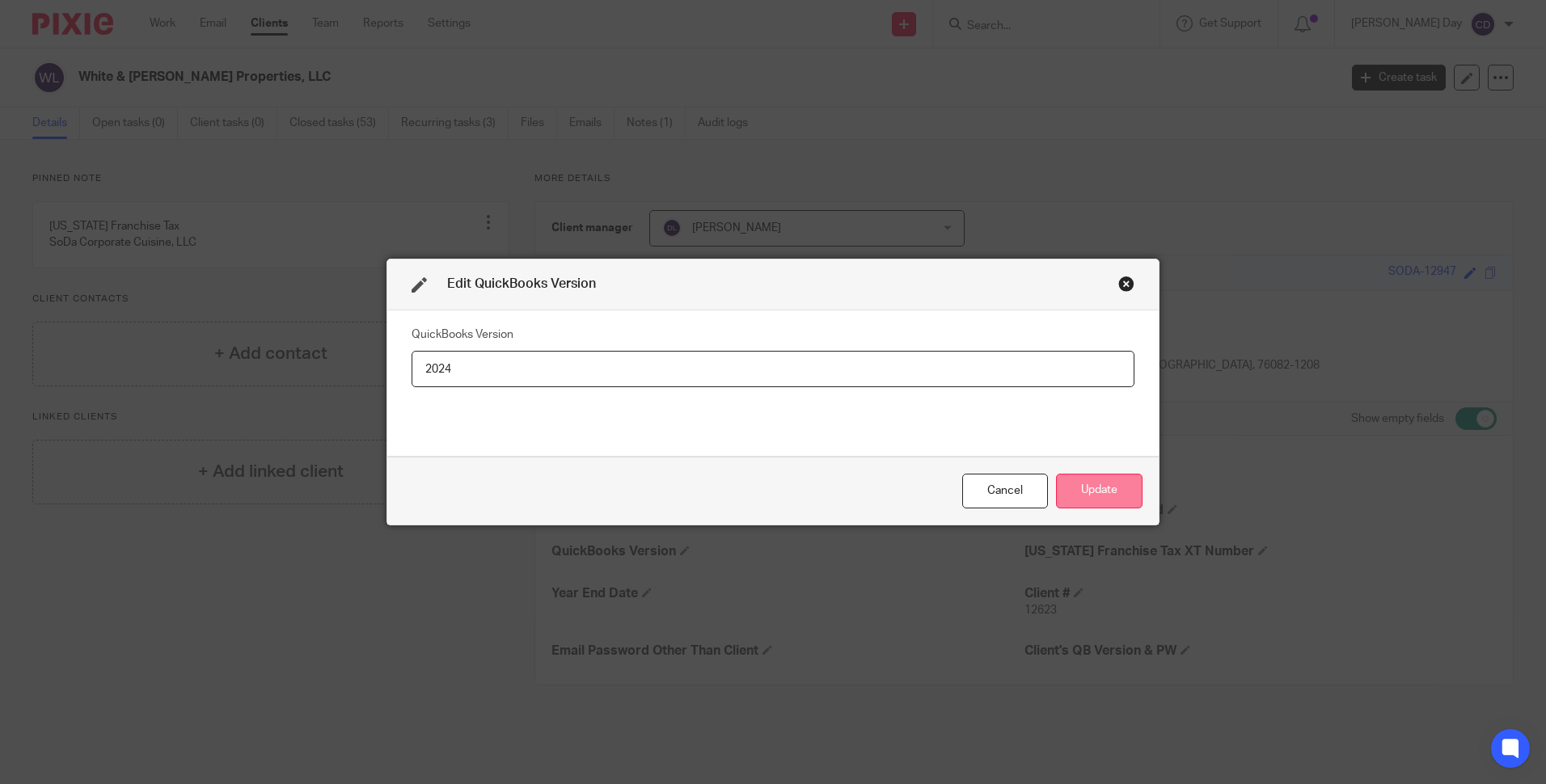
type input "2024"
click at [1086, 494] on button "Update" at bounding box center [1100, 491] width 86 height 34
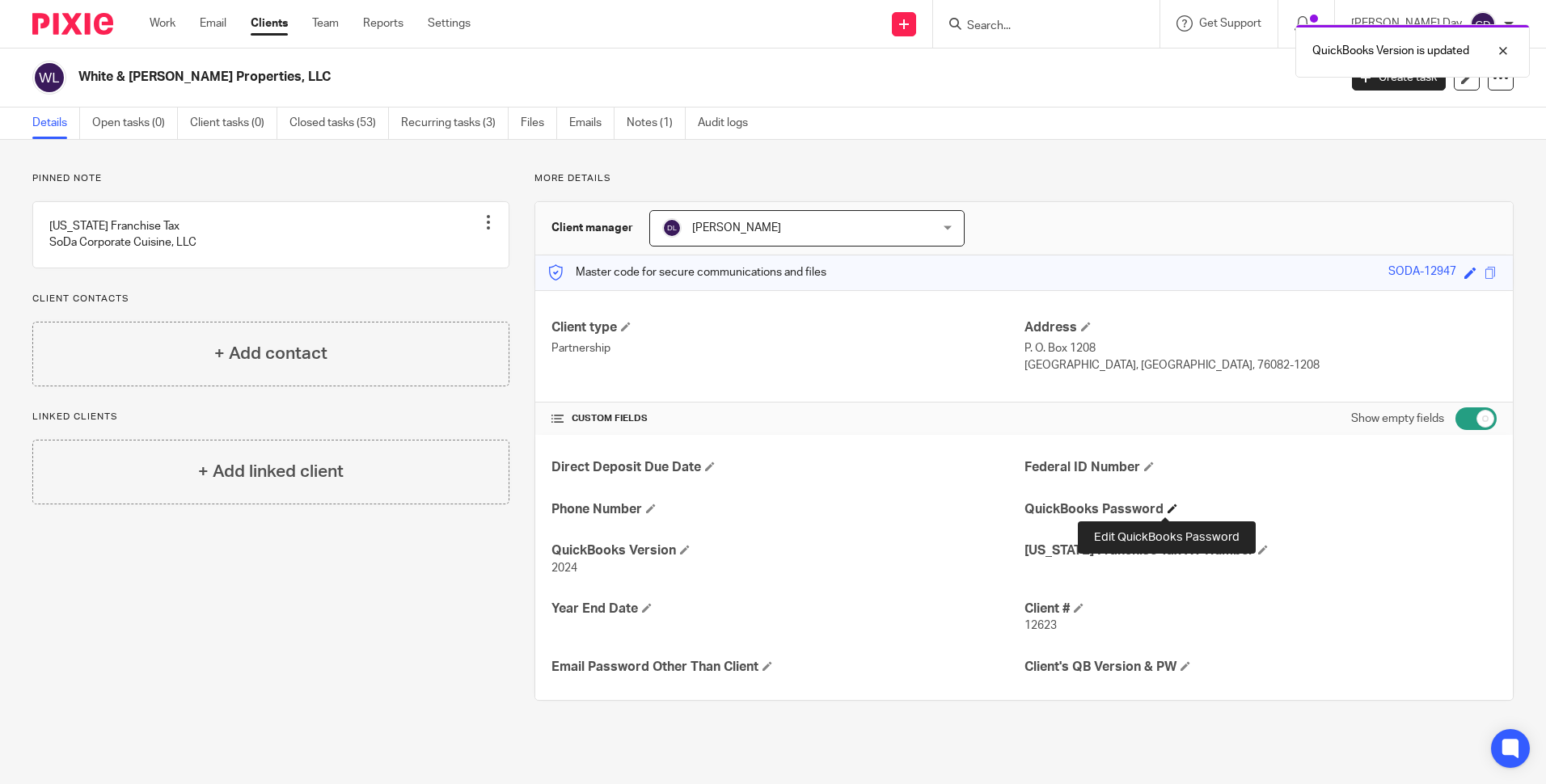
click at [1168, 512] on span at bounding box center [1172, 508] width 9 height 9
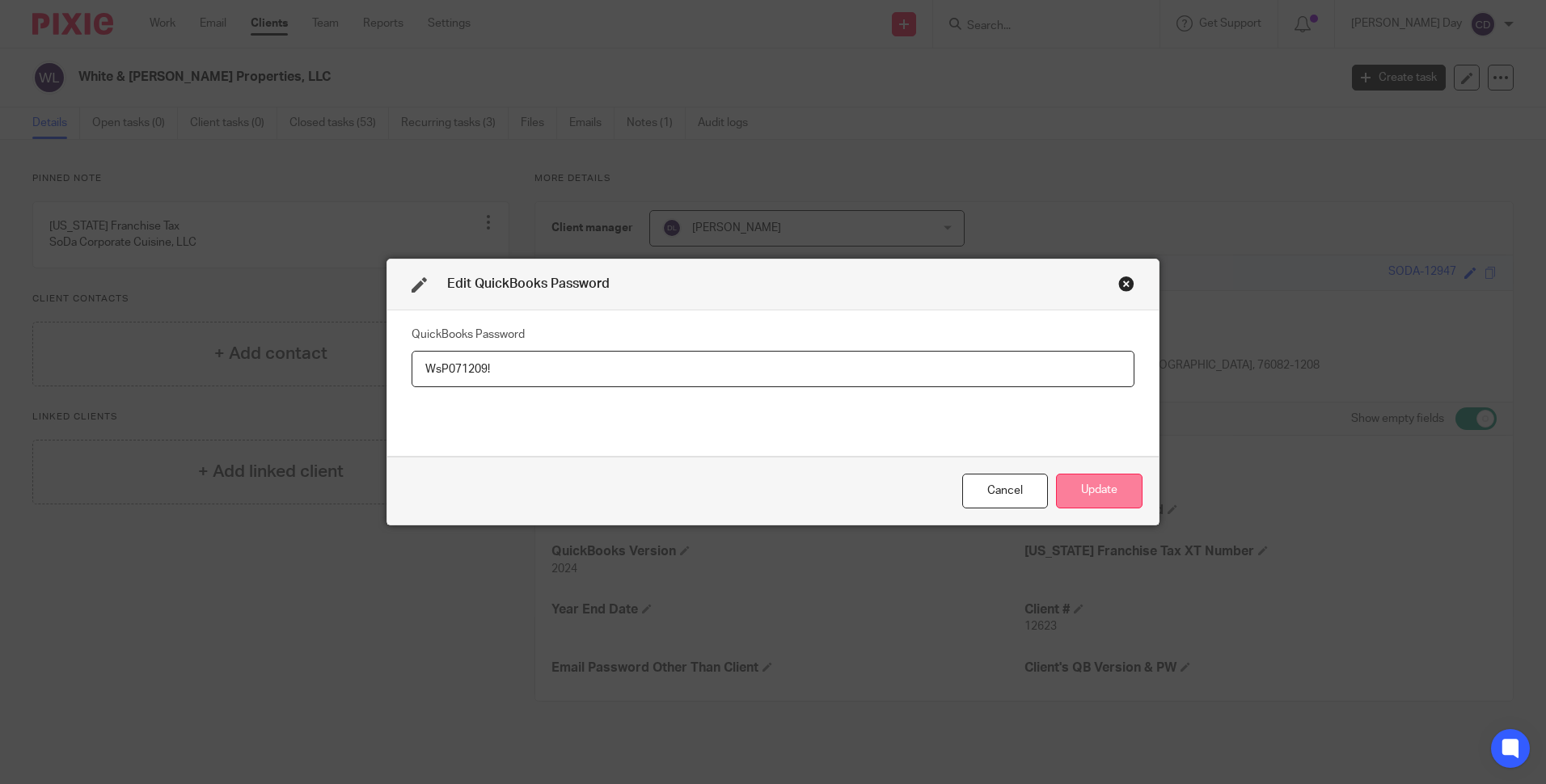
type input "WsP071209!"
click at [1094, 487] on button "Update" at bounding box center [1100, 491] width 86 height 34
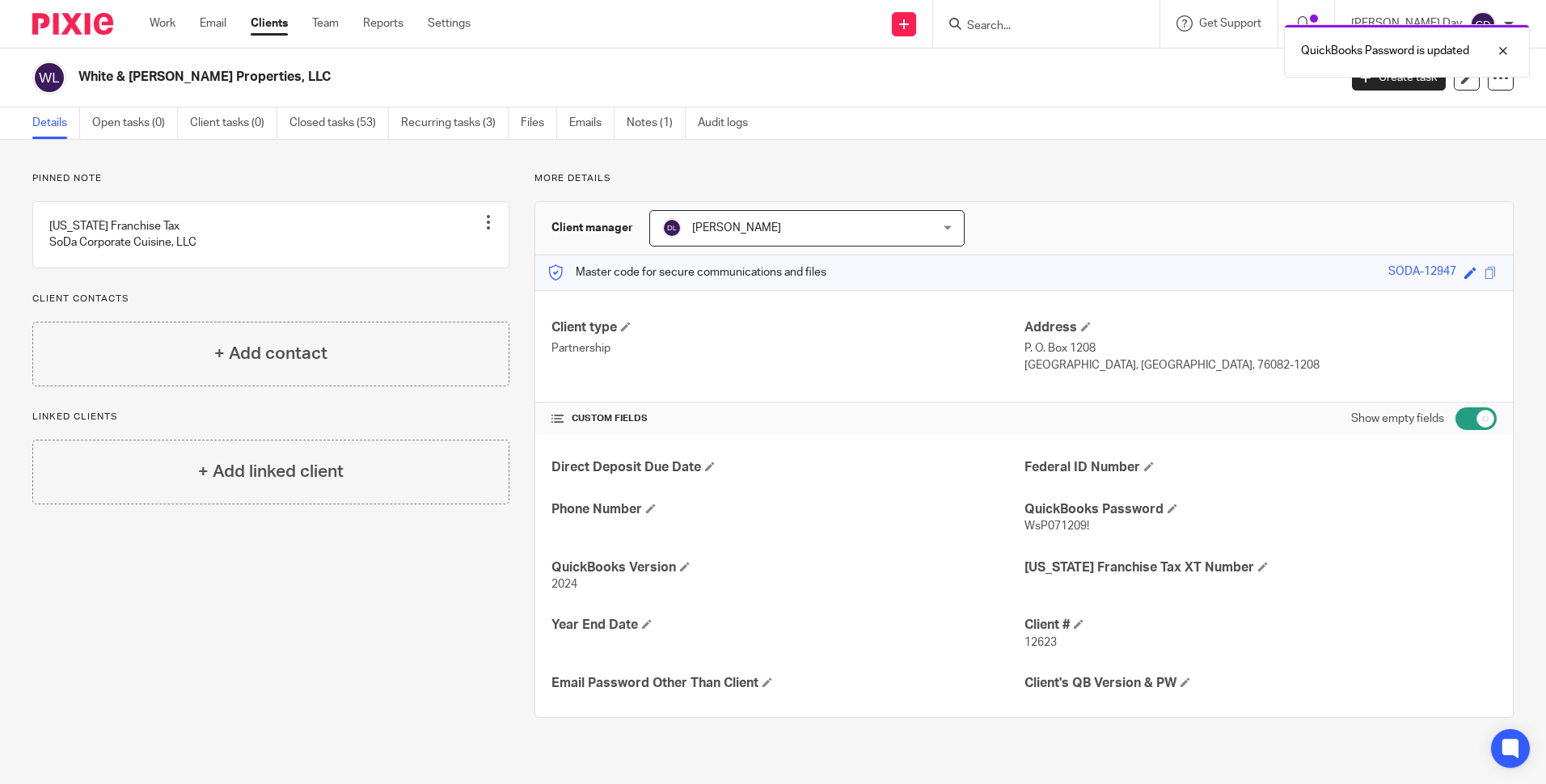
click at [1456, 411] on input "checkbox" at bounding box center [1476, 419] width 41 height 22
checkbox input "false"
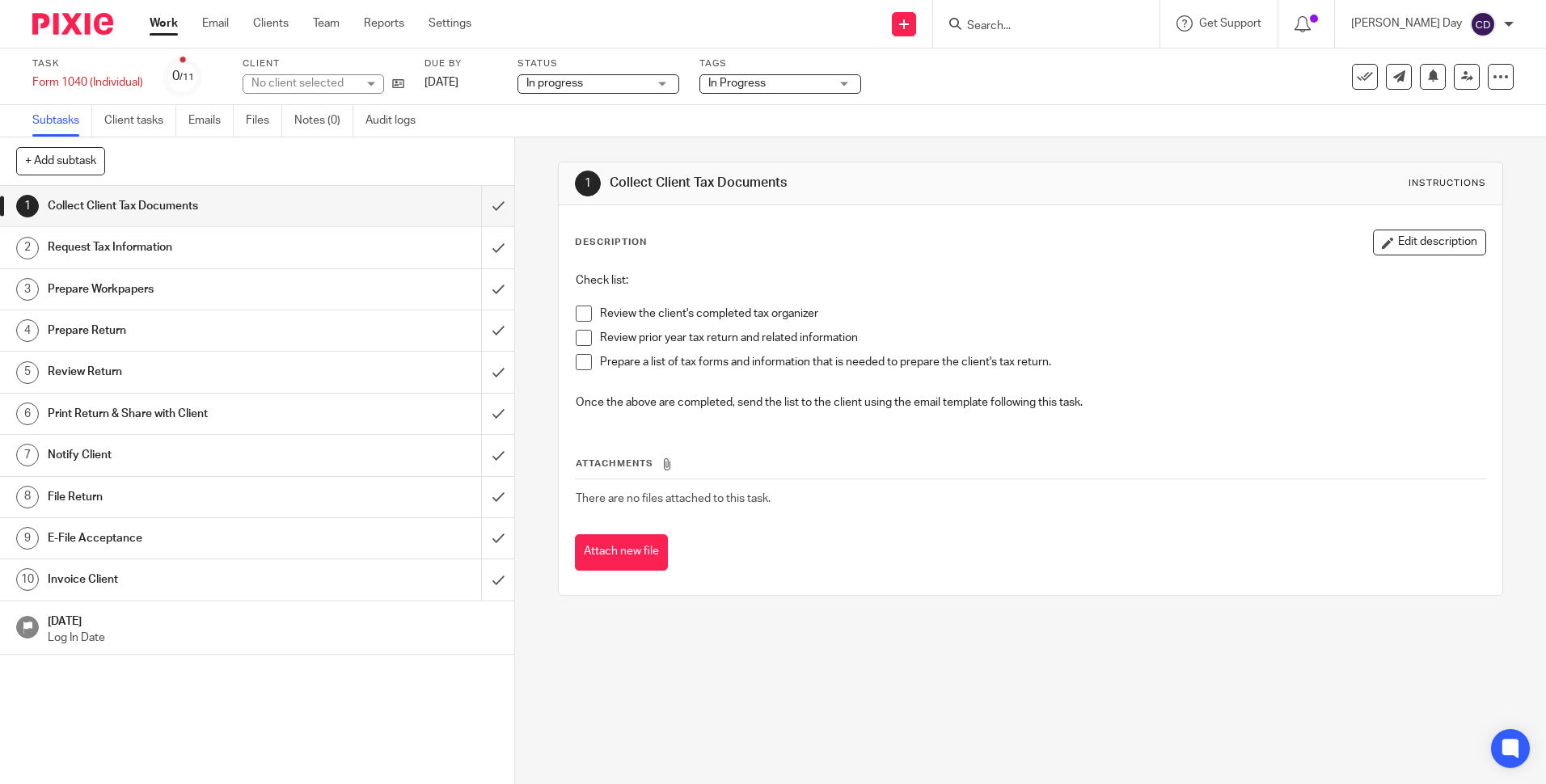
click at [819, 93] on div "In Progress" at bounding box center [781, 84] width 162 height 20
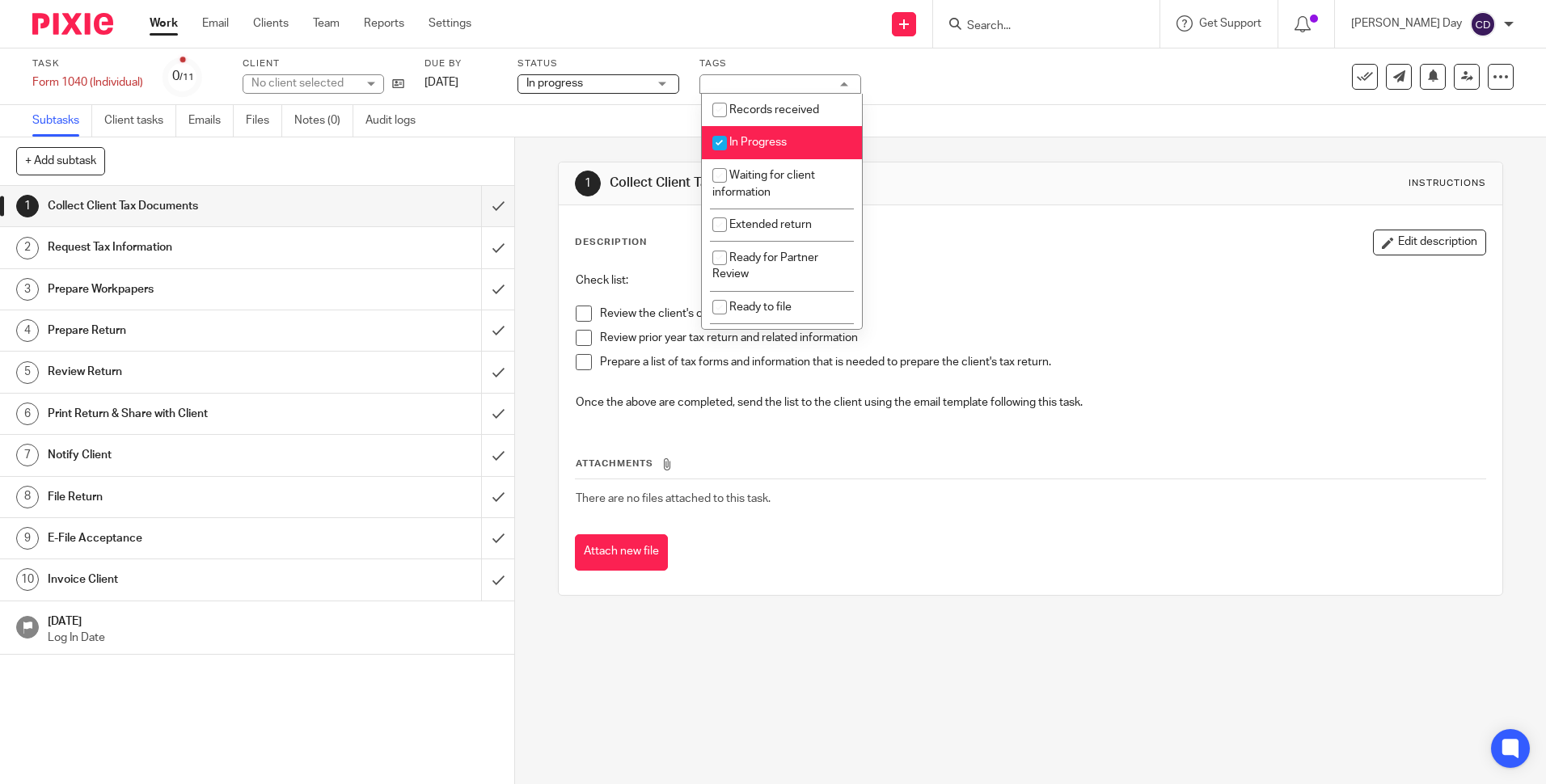
click at [770, 150] on li "In Progress" at bounding box center [782, 142] width 160 height 33
checkbox input "false"
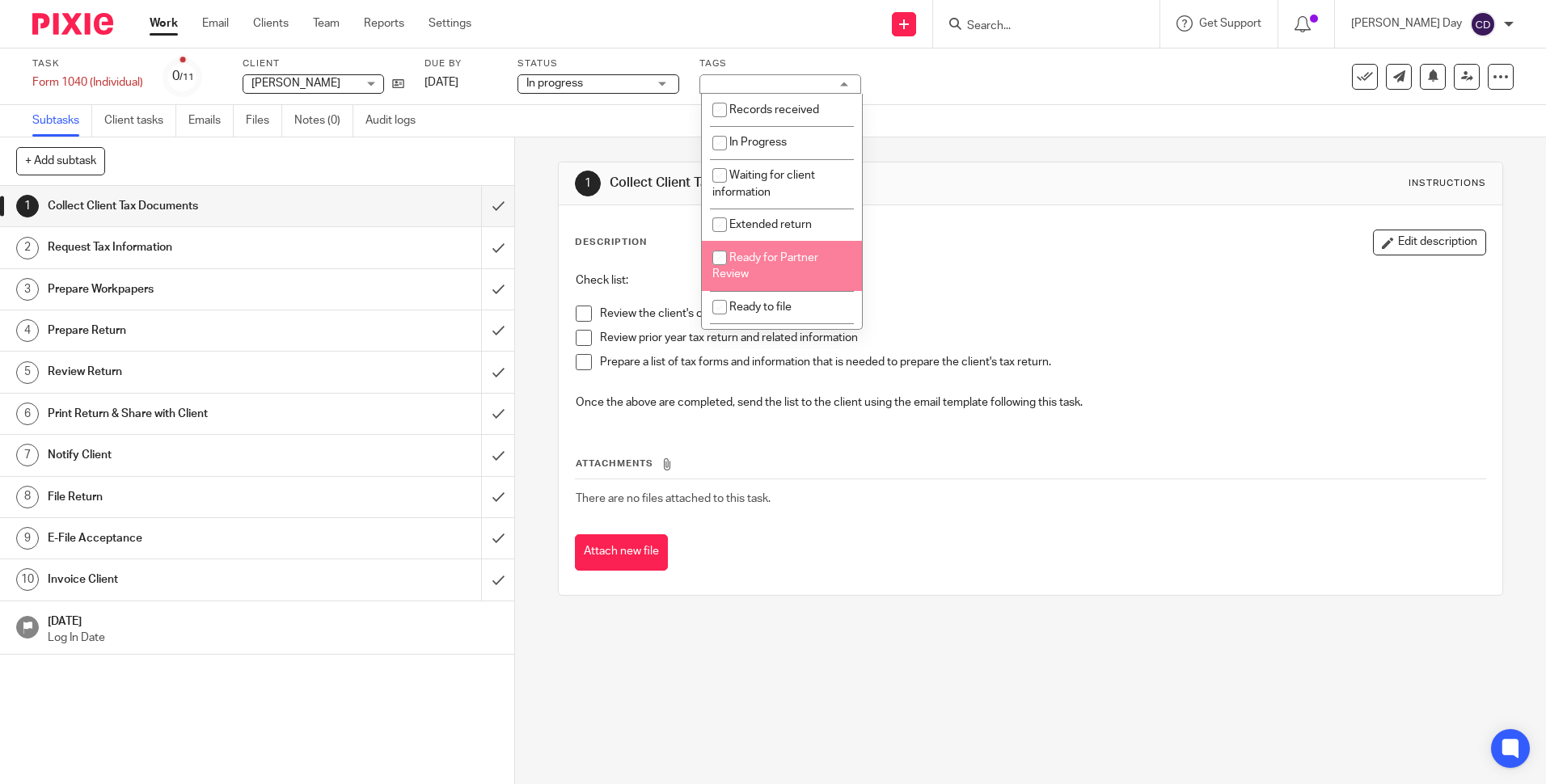
click at [754, 256] on span "Ready for Partner Review" at bounding box center [765, 266] width 106 height 28
checkbox input "true"
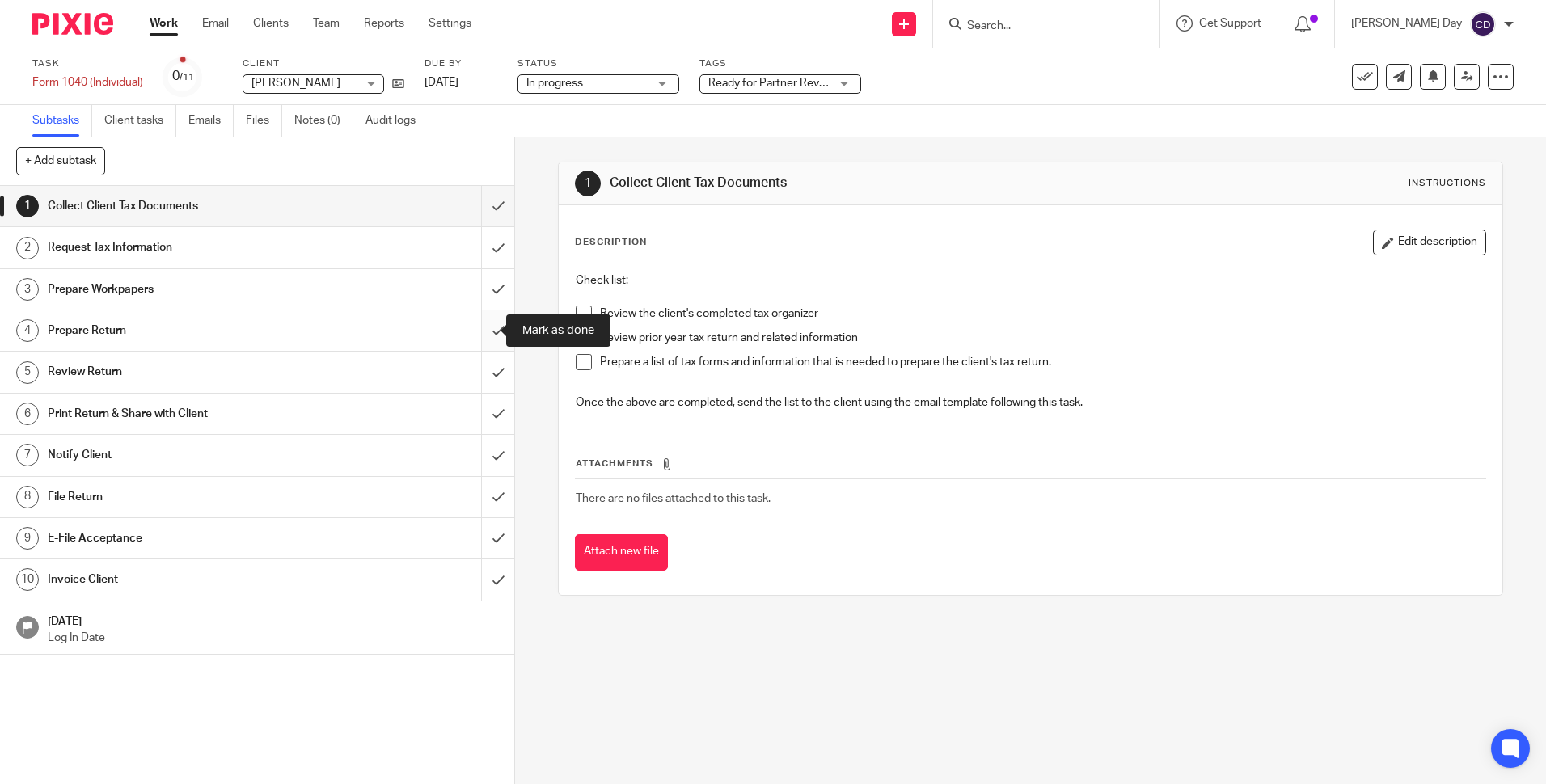
click at [485, 340] on input "submit" at bounding box center [257, 330] width 514 height 40
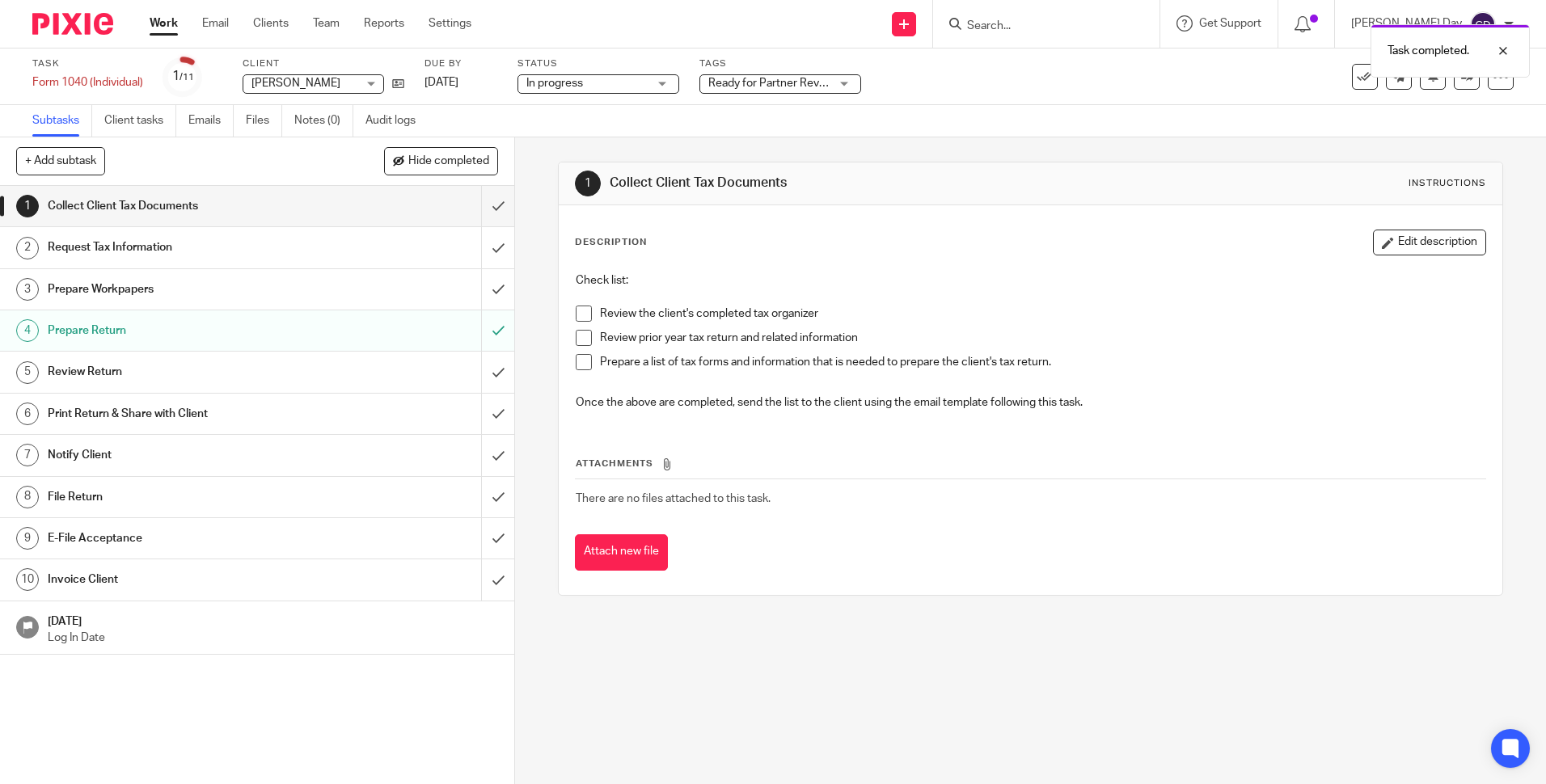
click at [153, 18] on link "Work" at bounding box center [164, 23] width 28 height 16
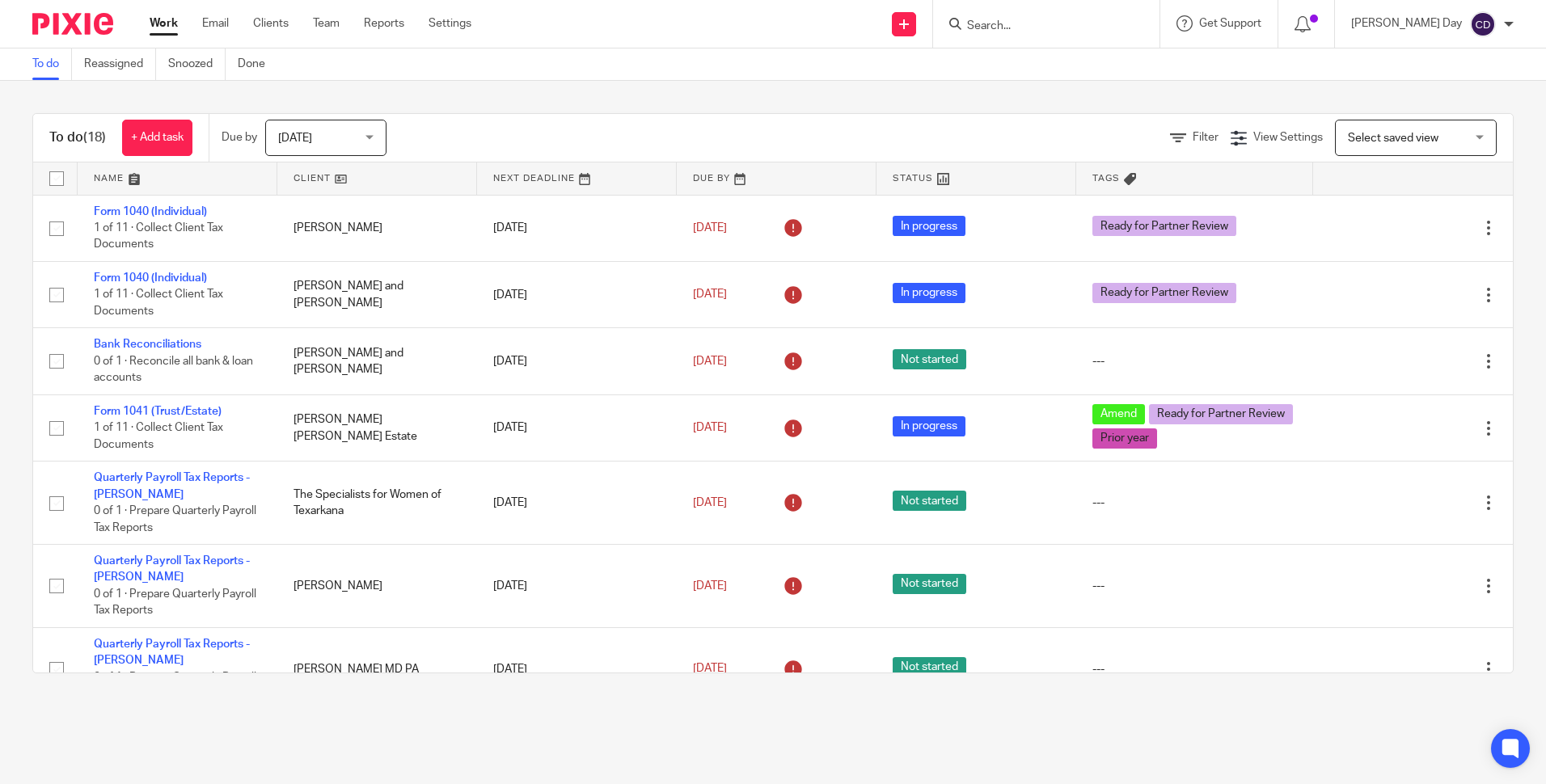
drag, startPoint x: 1420, startPoint y: 138, endPoint x: 1422, endPoint y: 159, distance: 21.1
click at [1422, 141] on span "Select saved view" at bounding box center [1406, 137] width 118 height 34
click at [1379, 210] on span "No review or file" at bounding box center [1362, 205] width 81 height 11
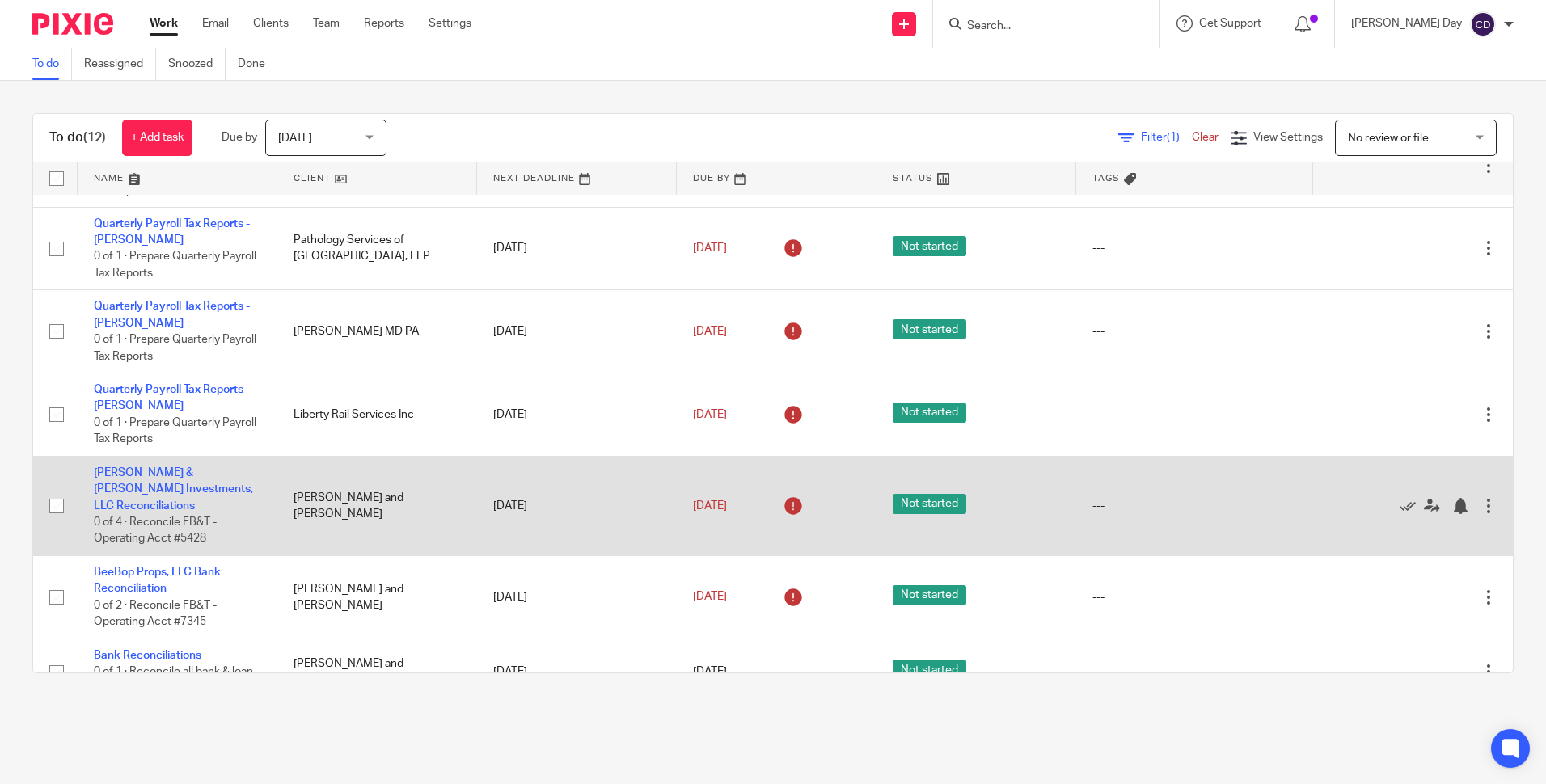
scroll to position [437, 0]
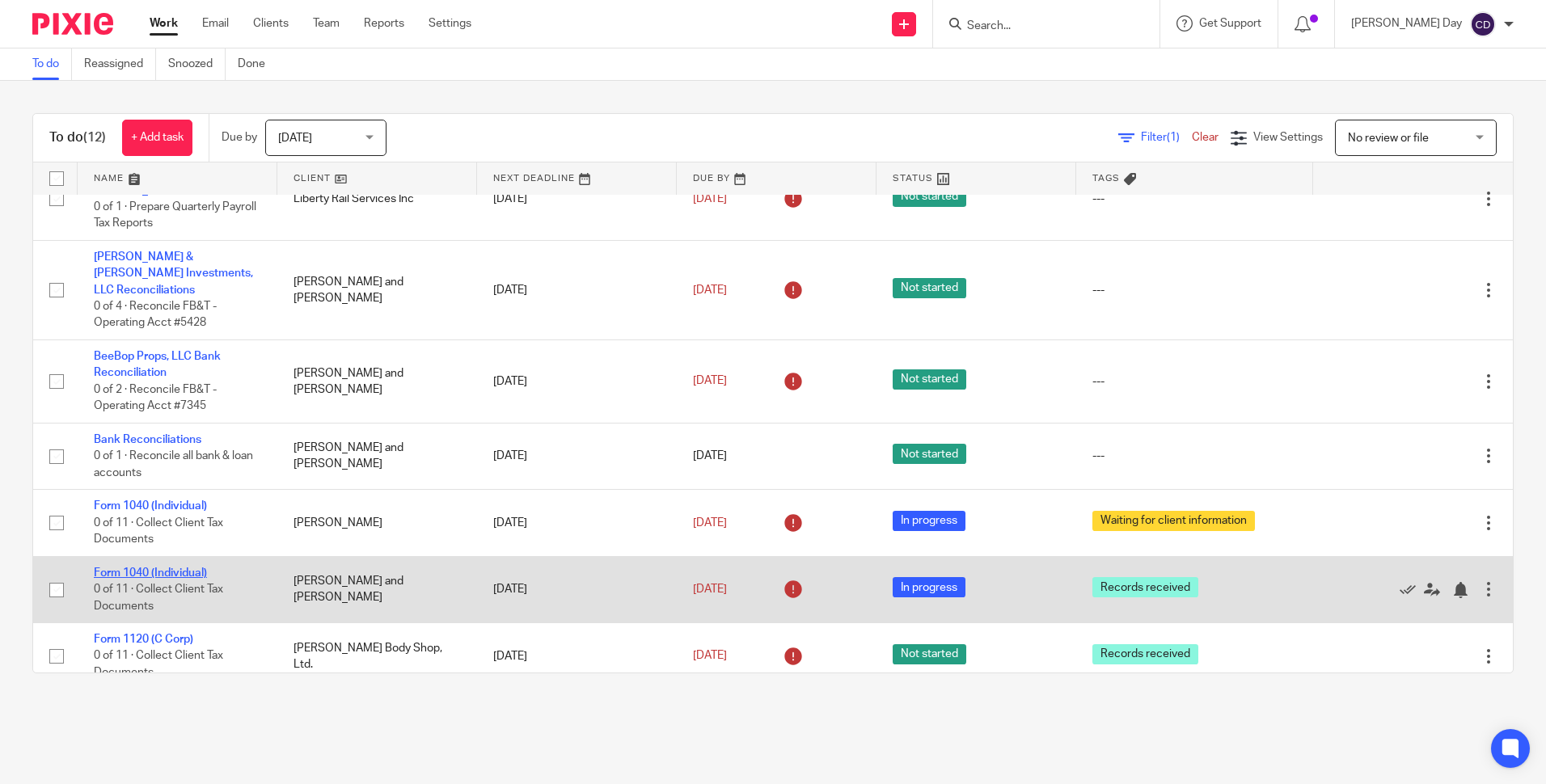
click at [193, 568] on link "Form 1040 (Individual)" at bounding box center [150, 573] width 113 height 11
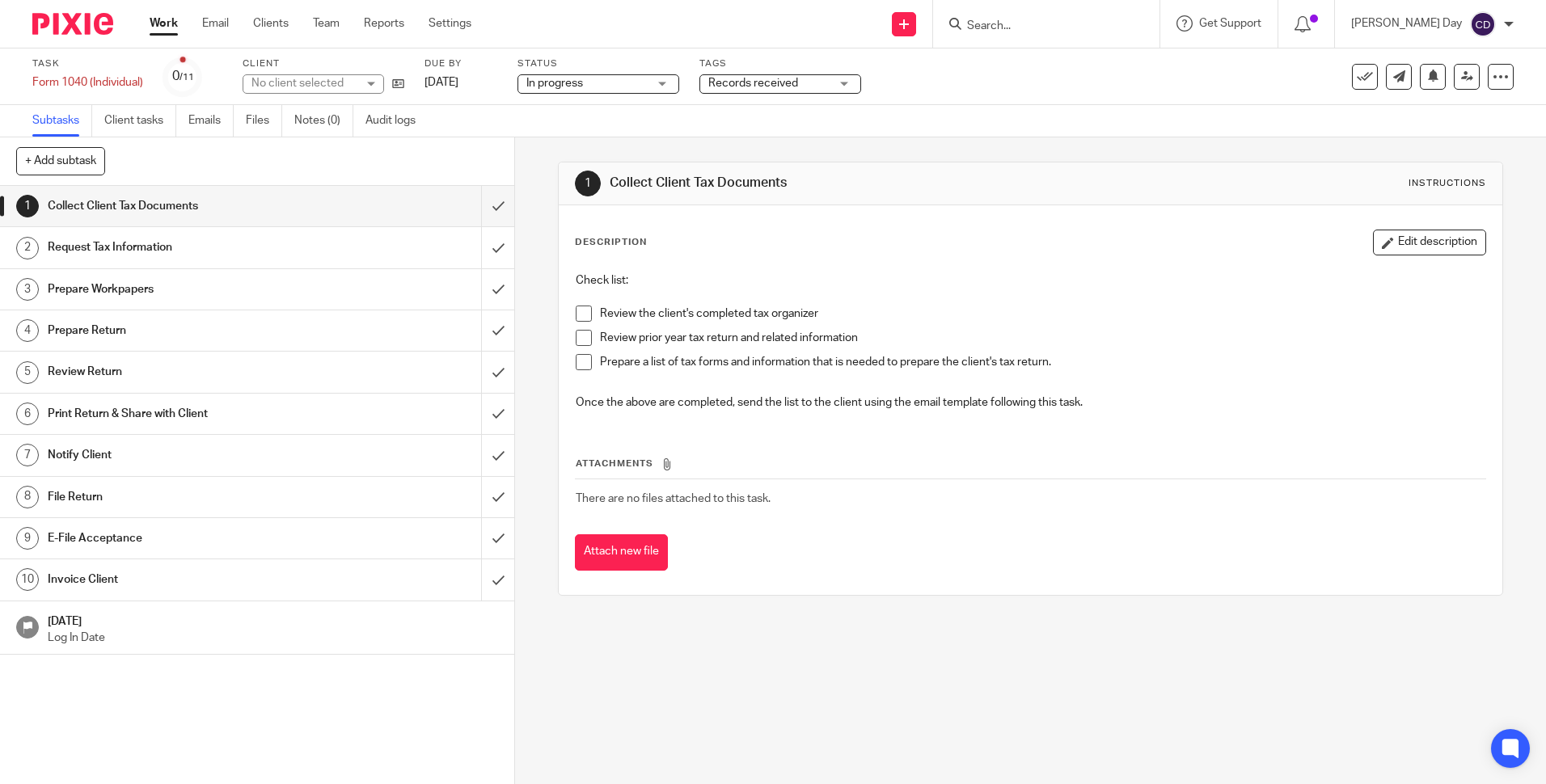
click at [798, 85] on span "Records received" at bounding box center [753, 83] width 90 height 11
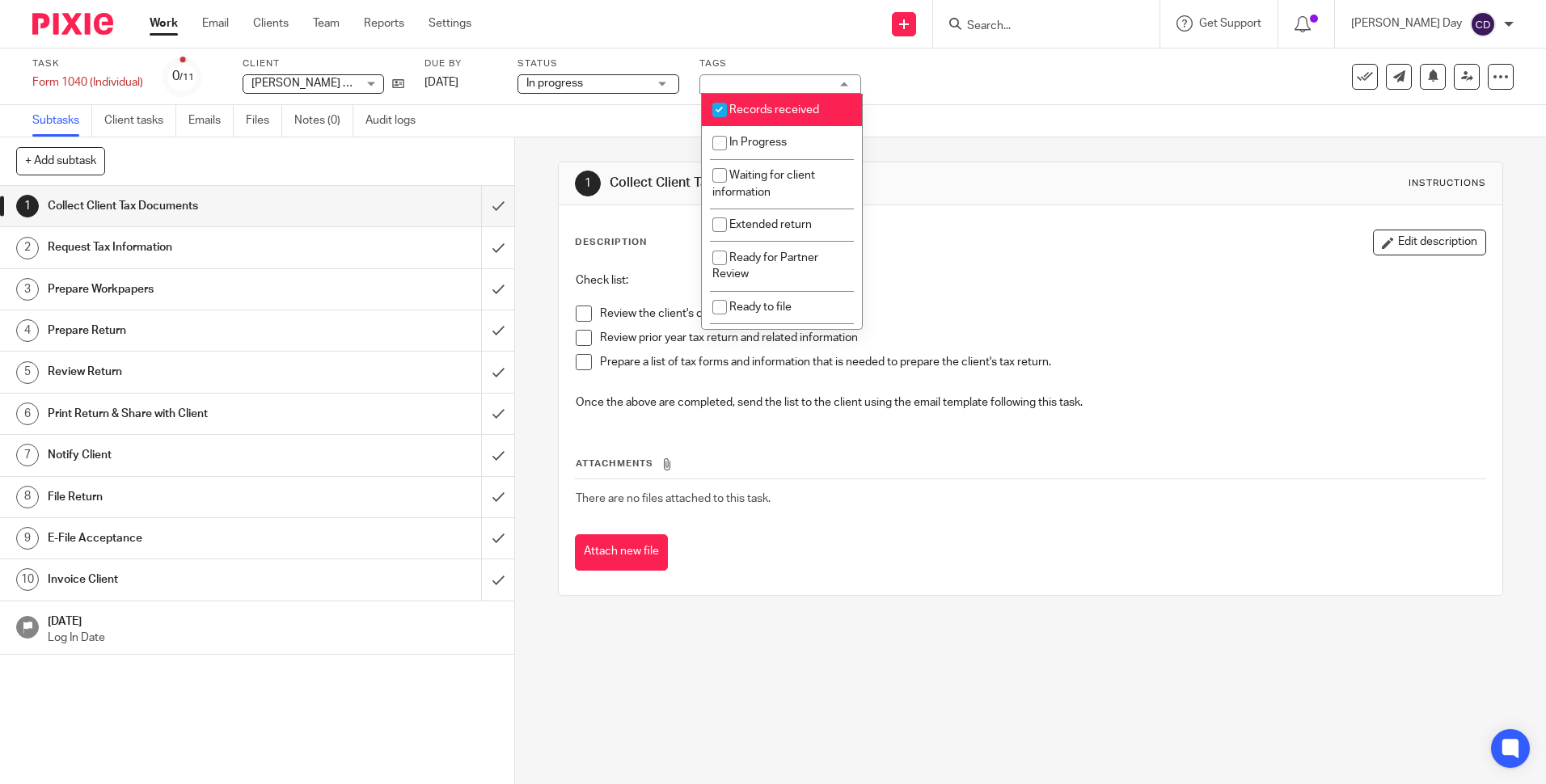
click at [776, 107] on span "Records received" at bounding box center [774, 109] width 90 height 11
checkbox input "false"
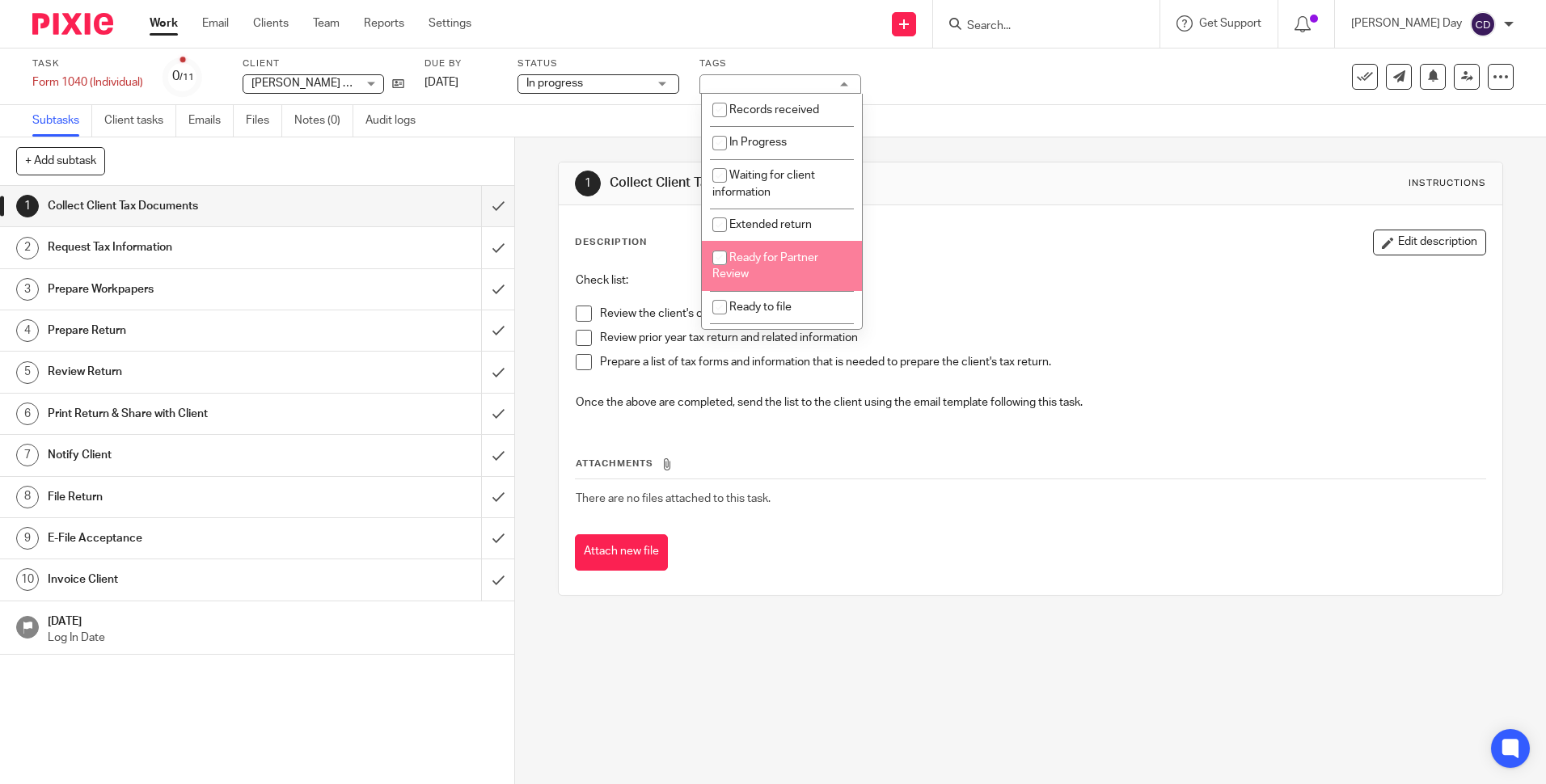
click at [777, 260] on span "Ready for Partner Review" at bounding box center [765, 266] width 106 height 28
checkbox input "true"
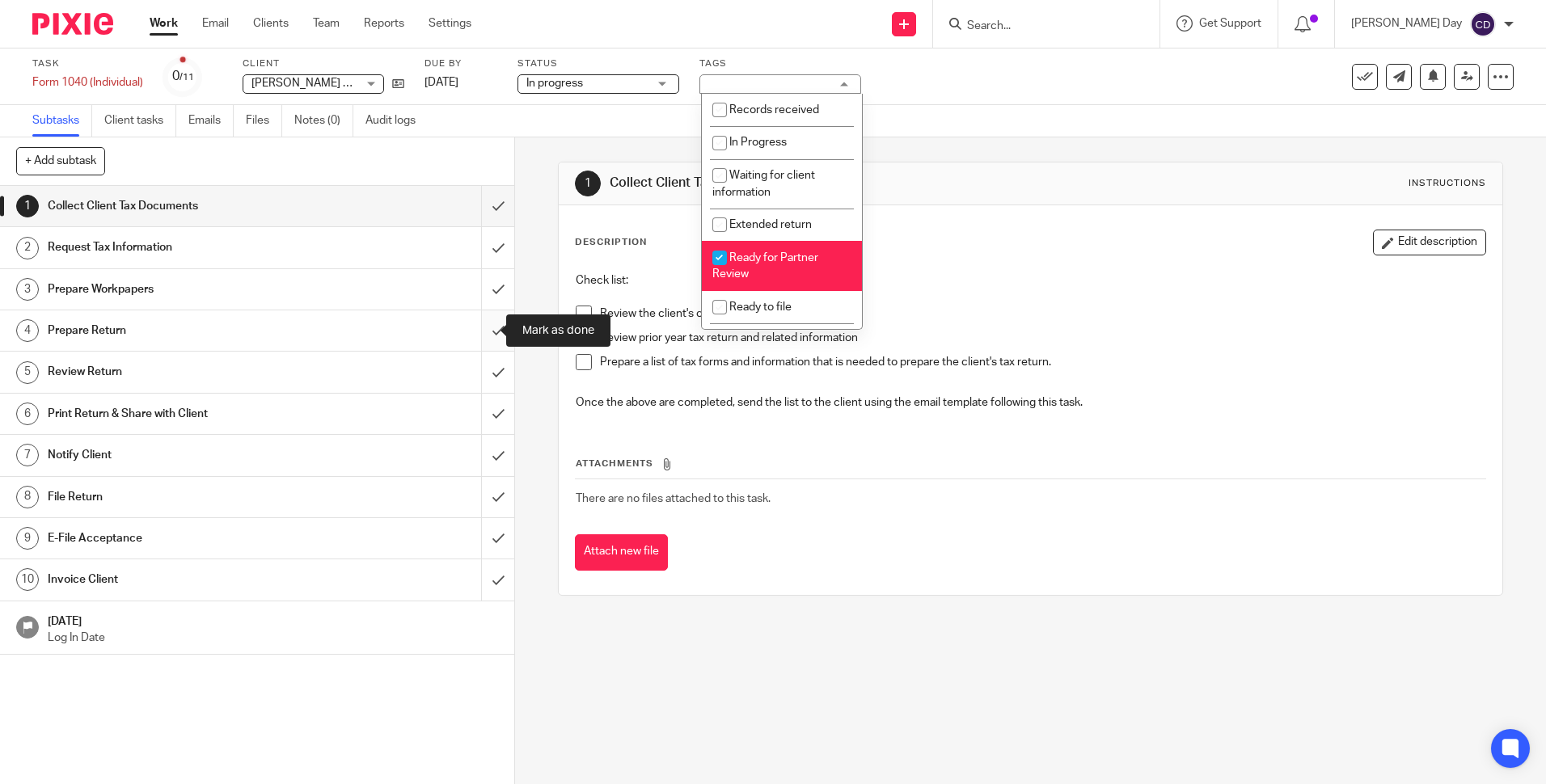
click at [477, 337] on input "submit" at bounding box center [257, 330] width 514 height 40
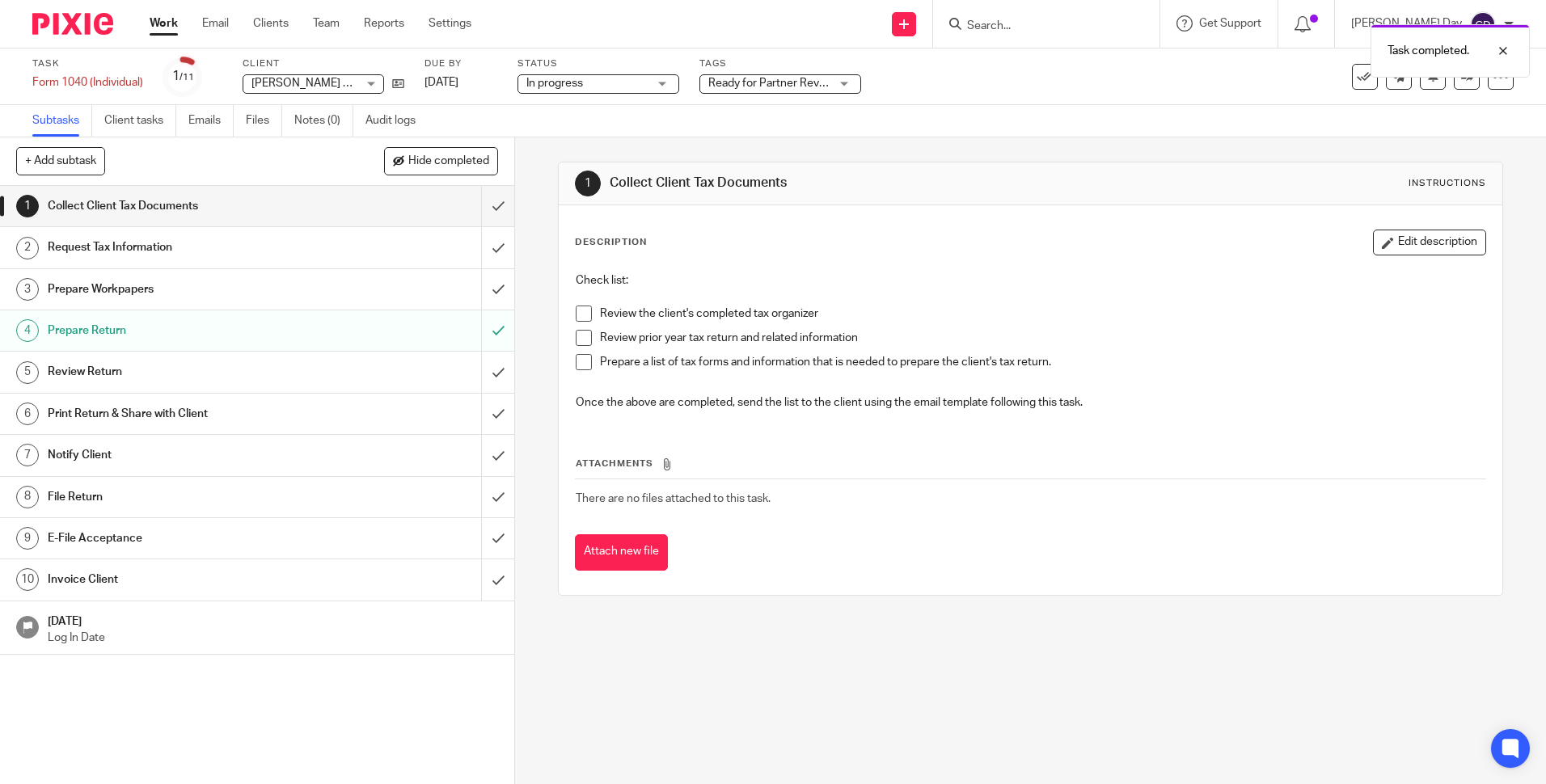
click at [165, 19] on link "Work" at bounding box center [164, 23] width 28 height 16
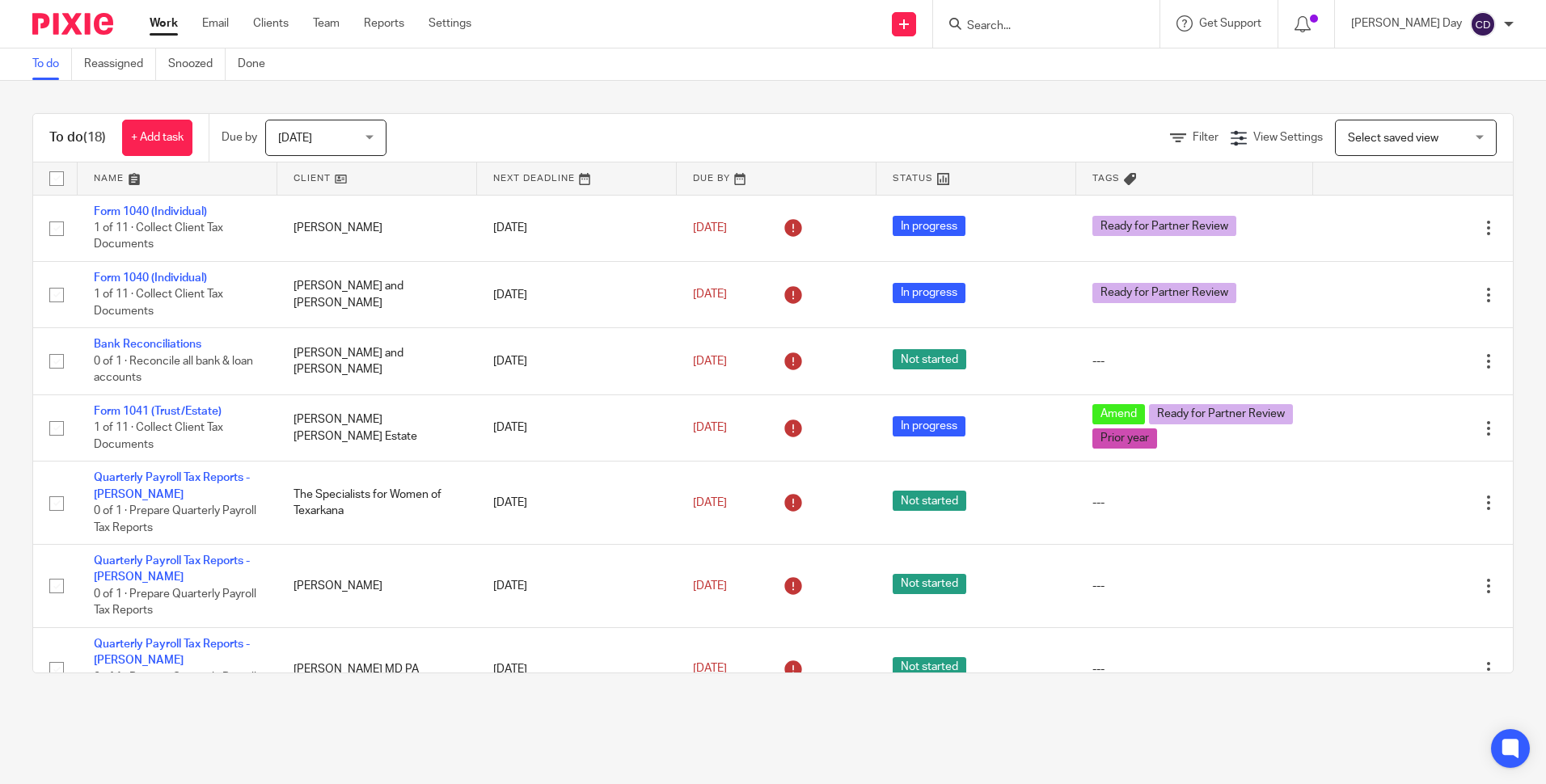
click at [1443, 130] on div "Select saved view Select saved view" at bounding box center [1416, 138] width 162 height 36
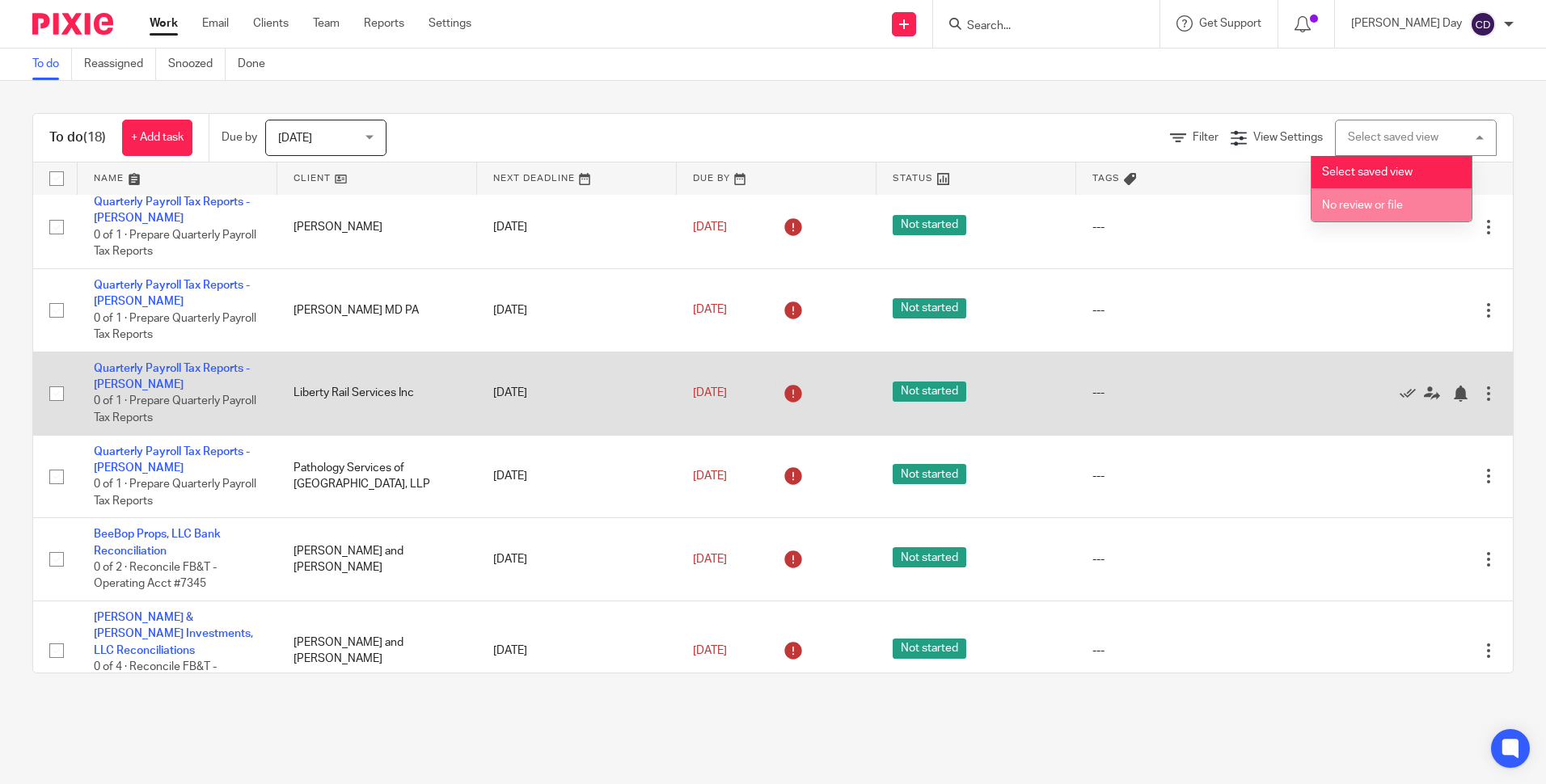
scroll to position [485, 0]
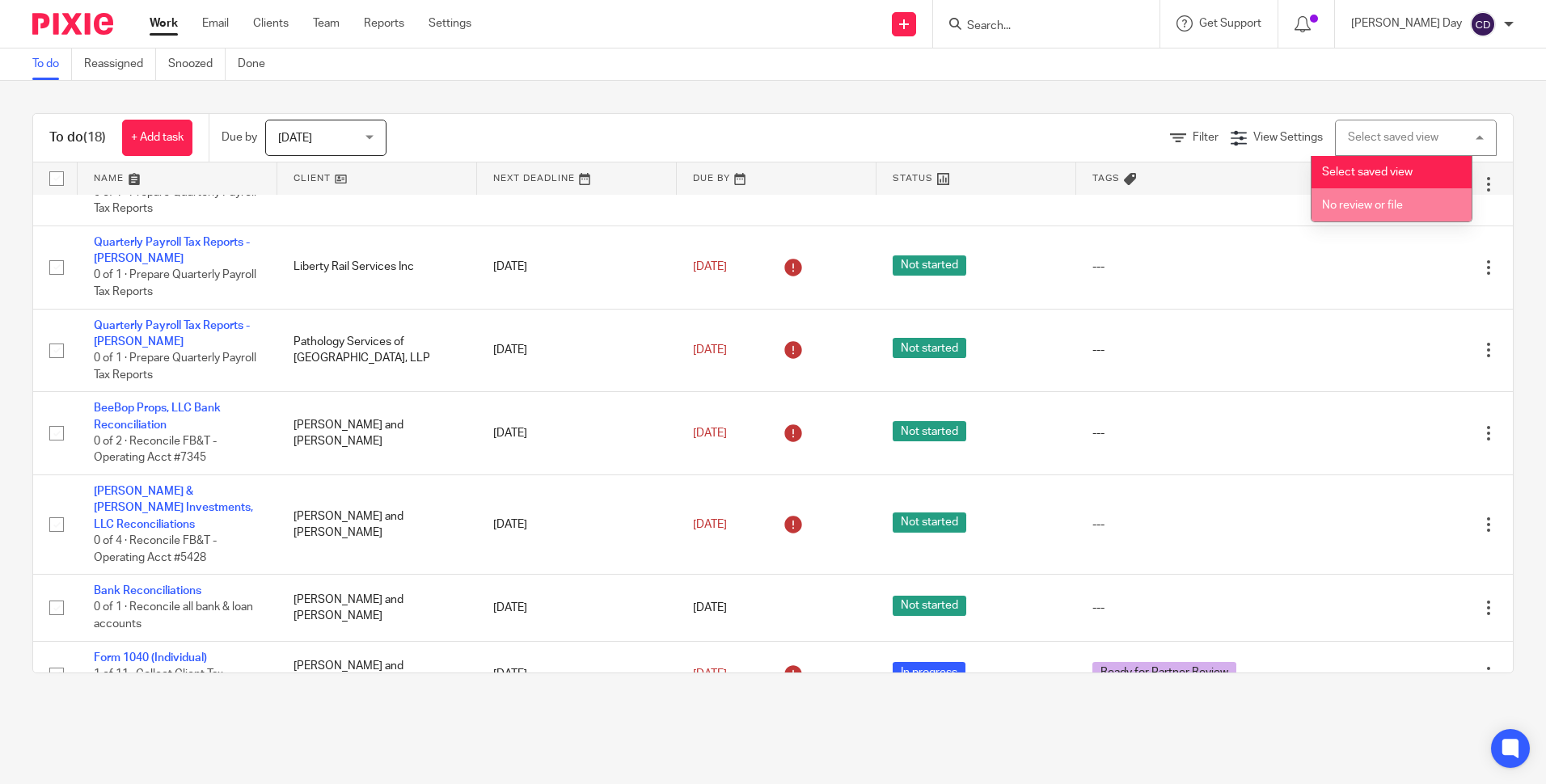
click at [1388, 201] on span "No review or file" at bounding box center [1362, 205] width 81 height 11
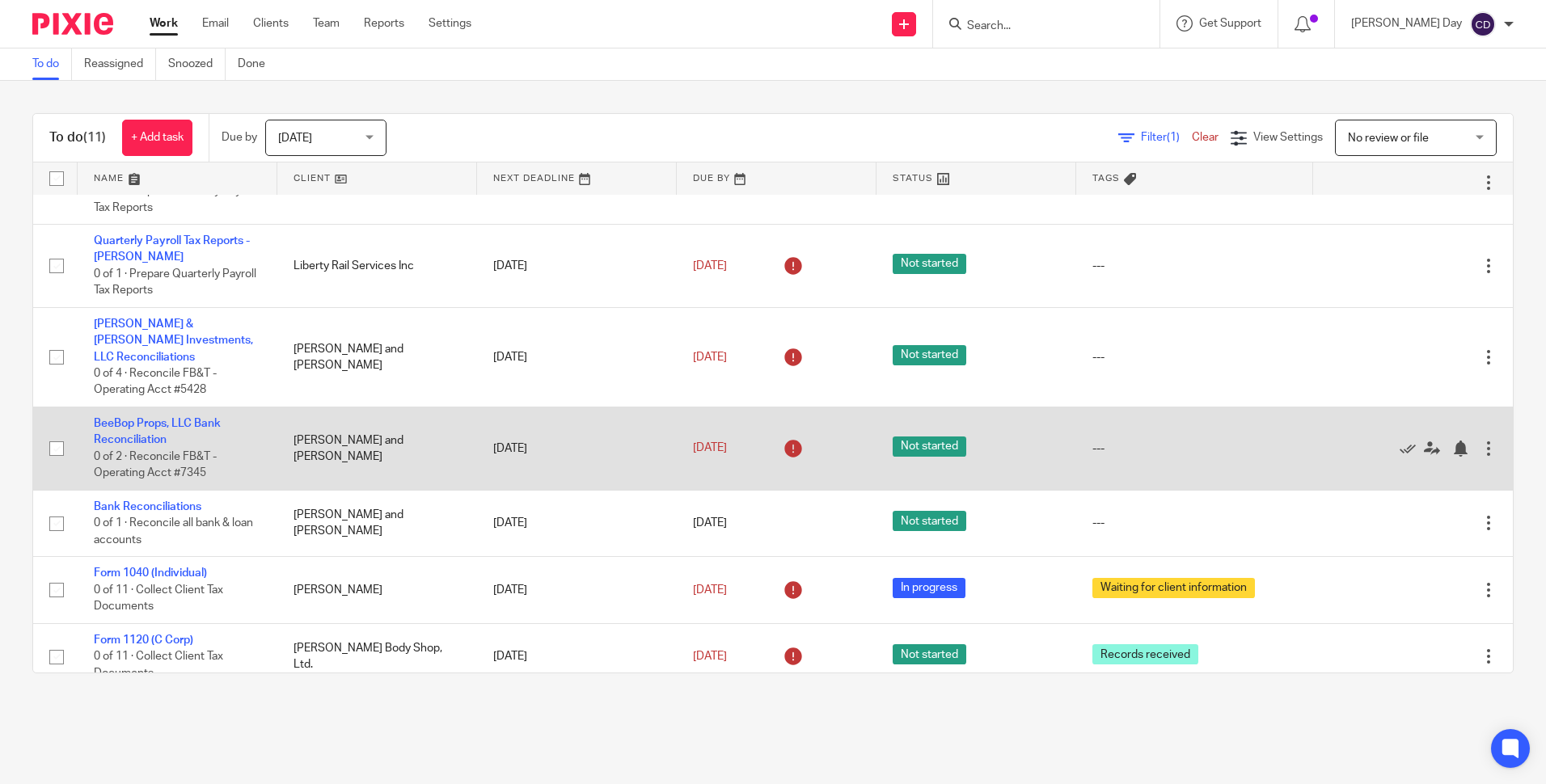
scroll to position [370, 0]
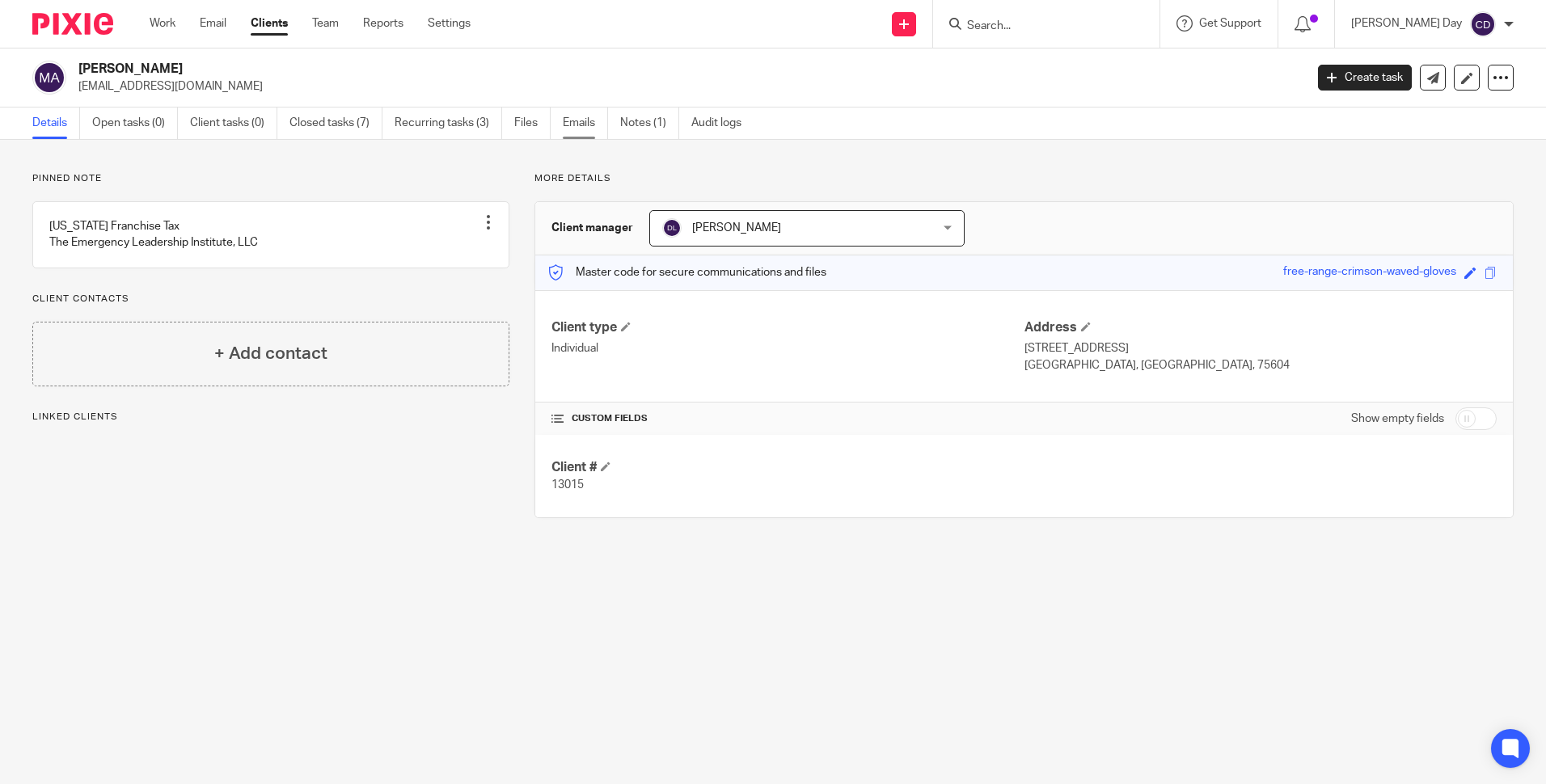
click at [592, 126] on link "Emails" at bounding box center [585, 123] width 46 height 32
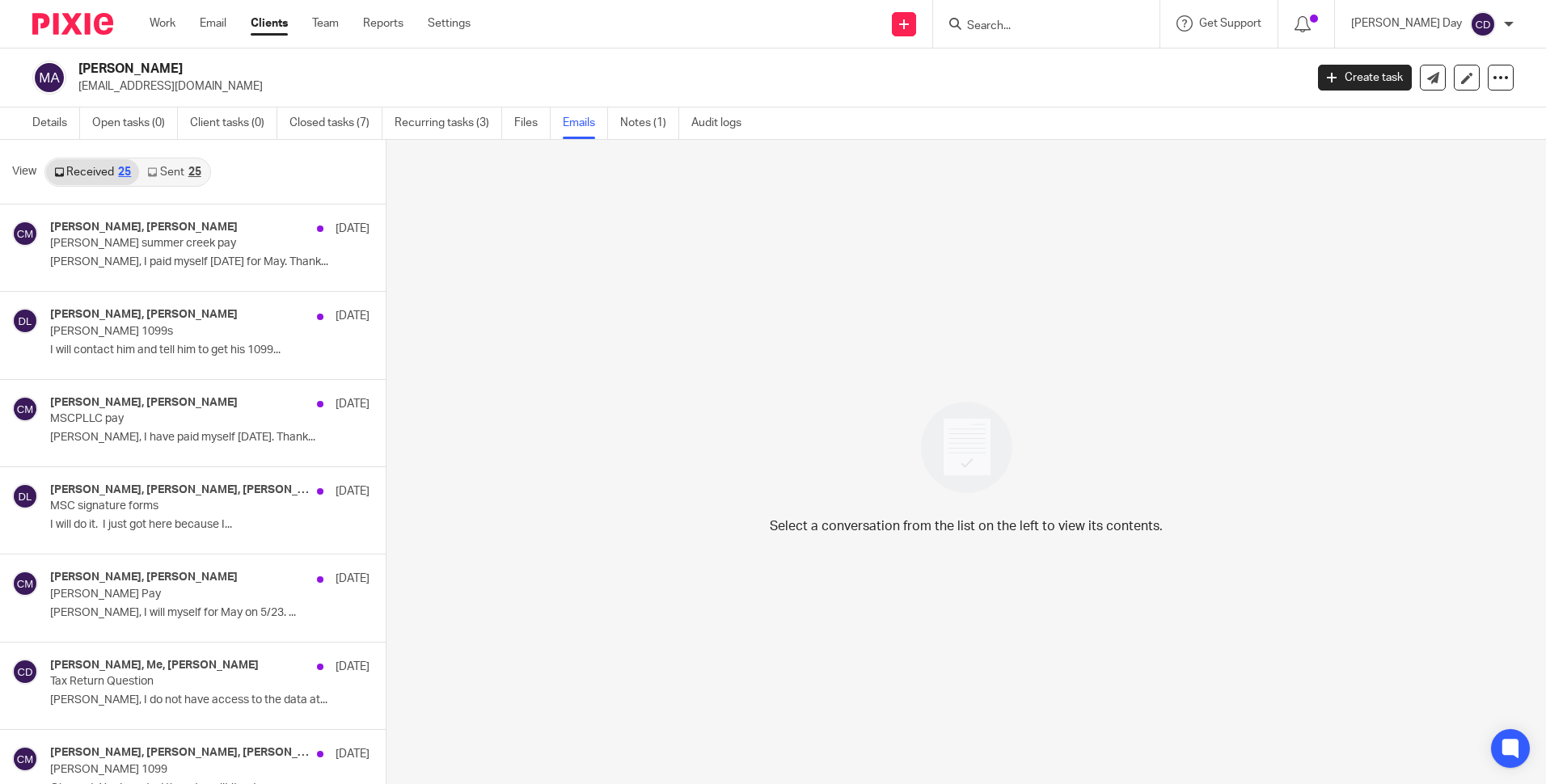
click at [382, 615] on div "Debra Lee, Craig Meek May 23, 2024 Meek summer creek pay Debra, I paid myself t…" at bounding box center [193, 495] width 386 height 582
click at [72, 122] on link "Details" at bounding box center [56, 123] width 47 height 32
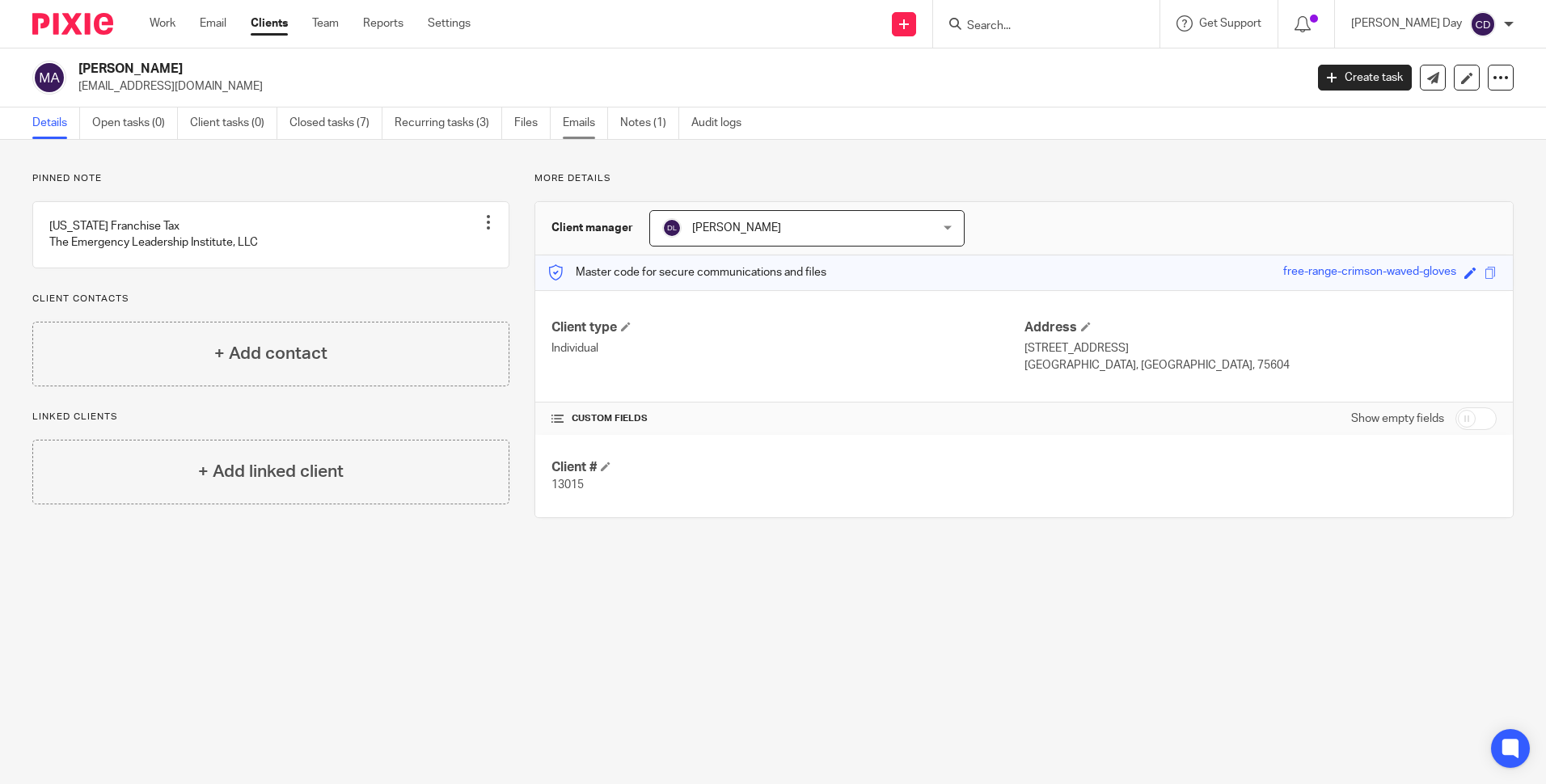
click at [583, 131] on link "Emails" at bounding box center [585, 123] width 46 height 32
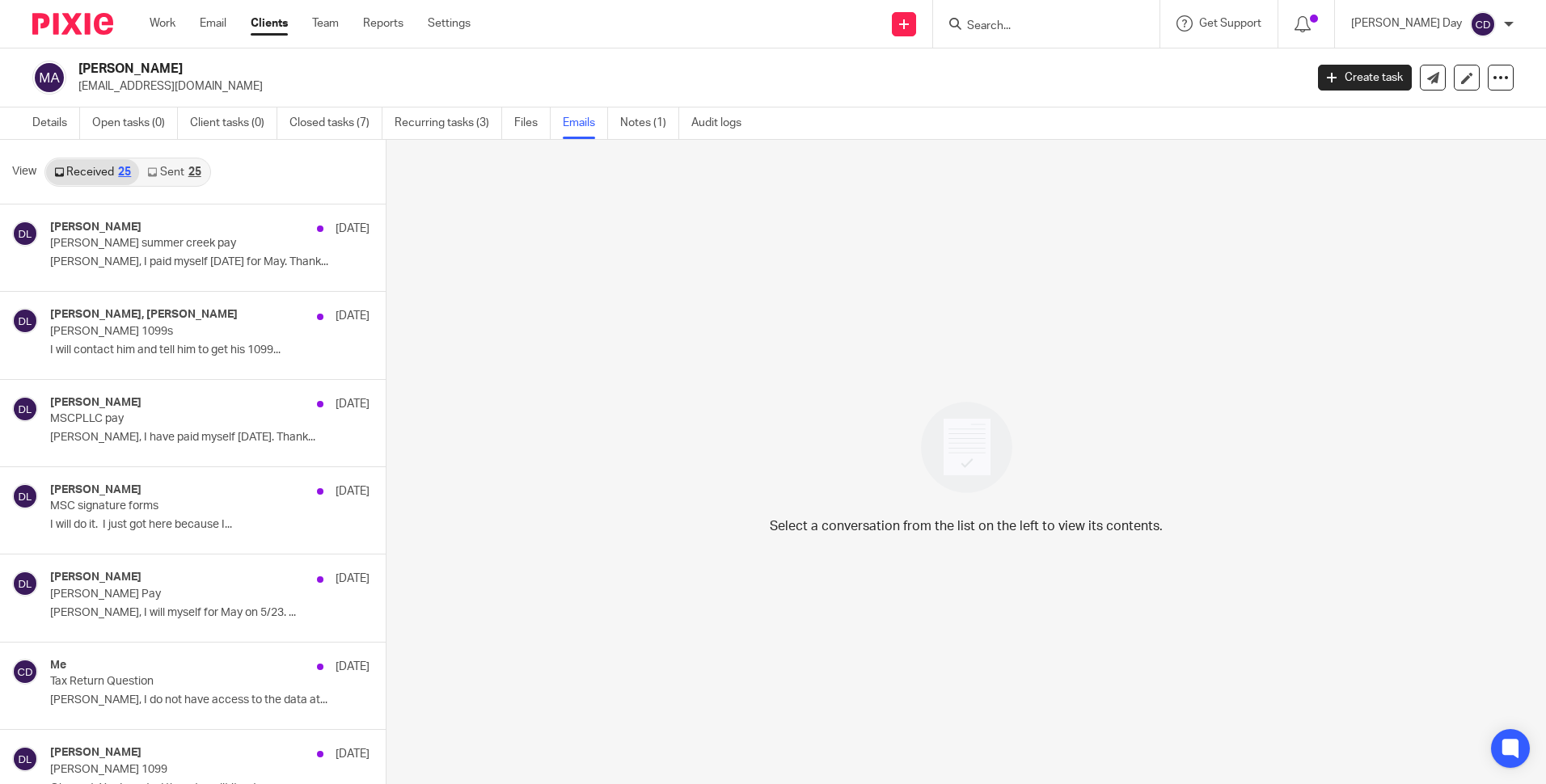
click at [197, 169] on div "25" at bounding box center [195, 171] width 13 height 11
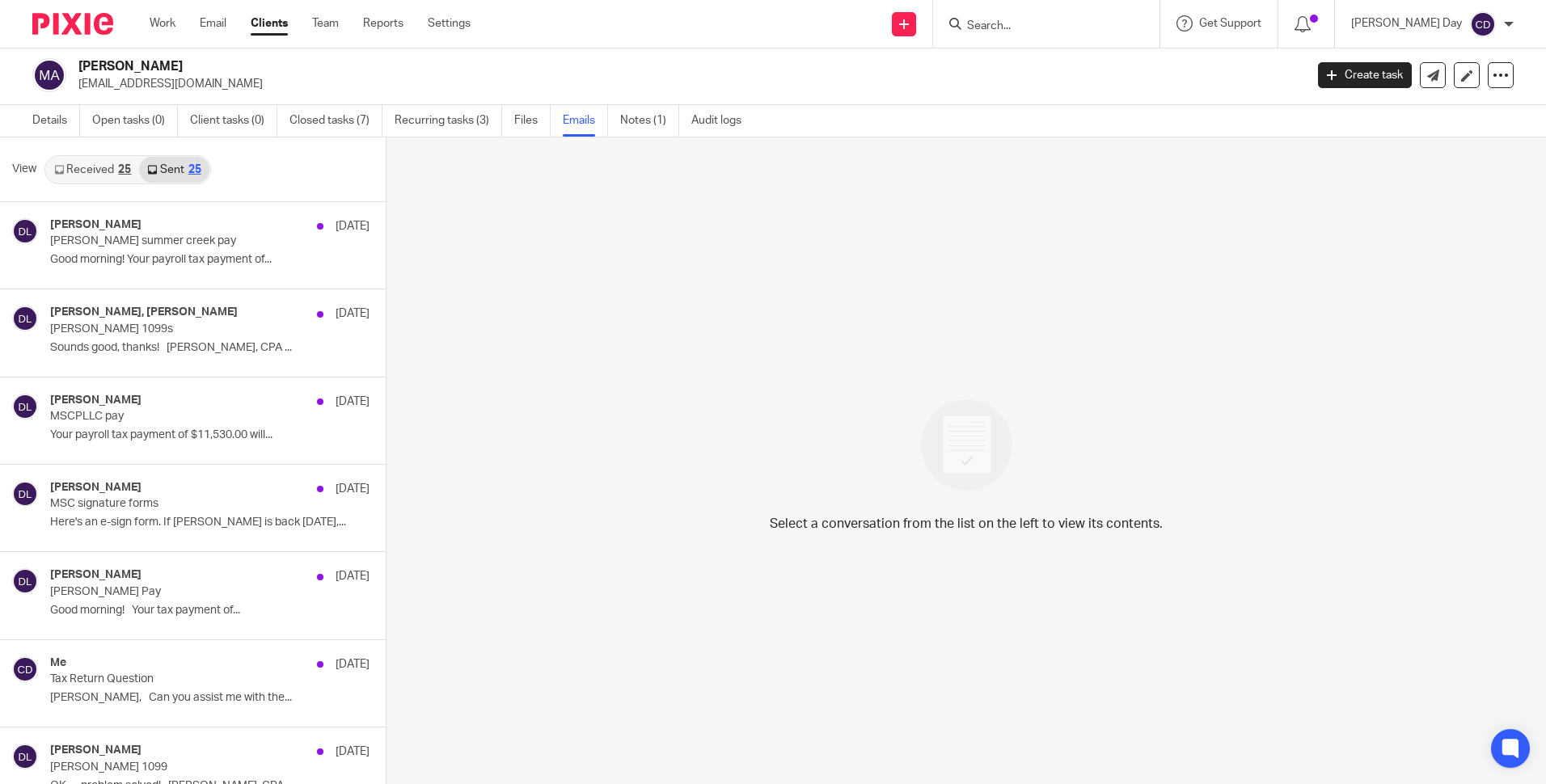
click at [120, 172] on div "25" at bounding box center [124, 169] width 13 height 11
